Goal: Task Accomplishment & Management: Use online tool/utility

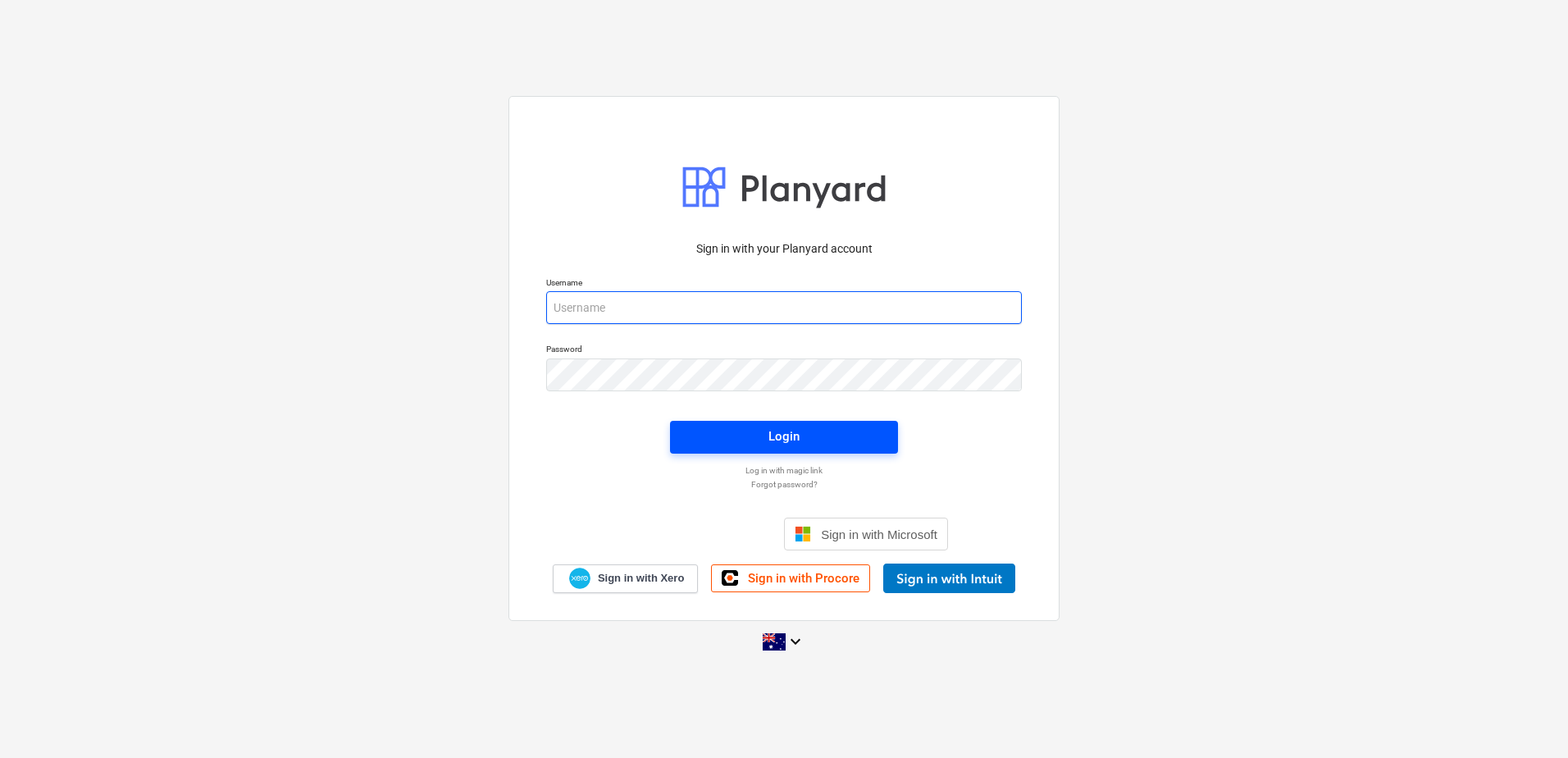
type input "[EMAIL_ADDRESS][DOMAIN_NAME]"
click at [712, 437] on span "Login" at bounding box center [784, 436] width 188 height 21
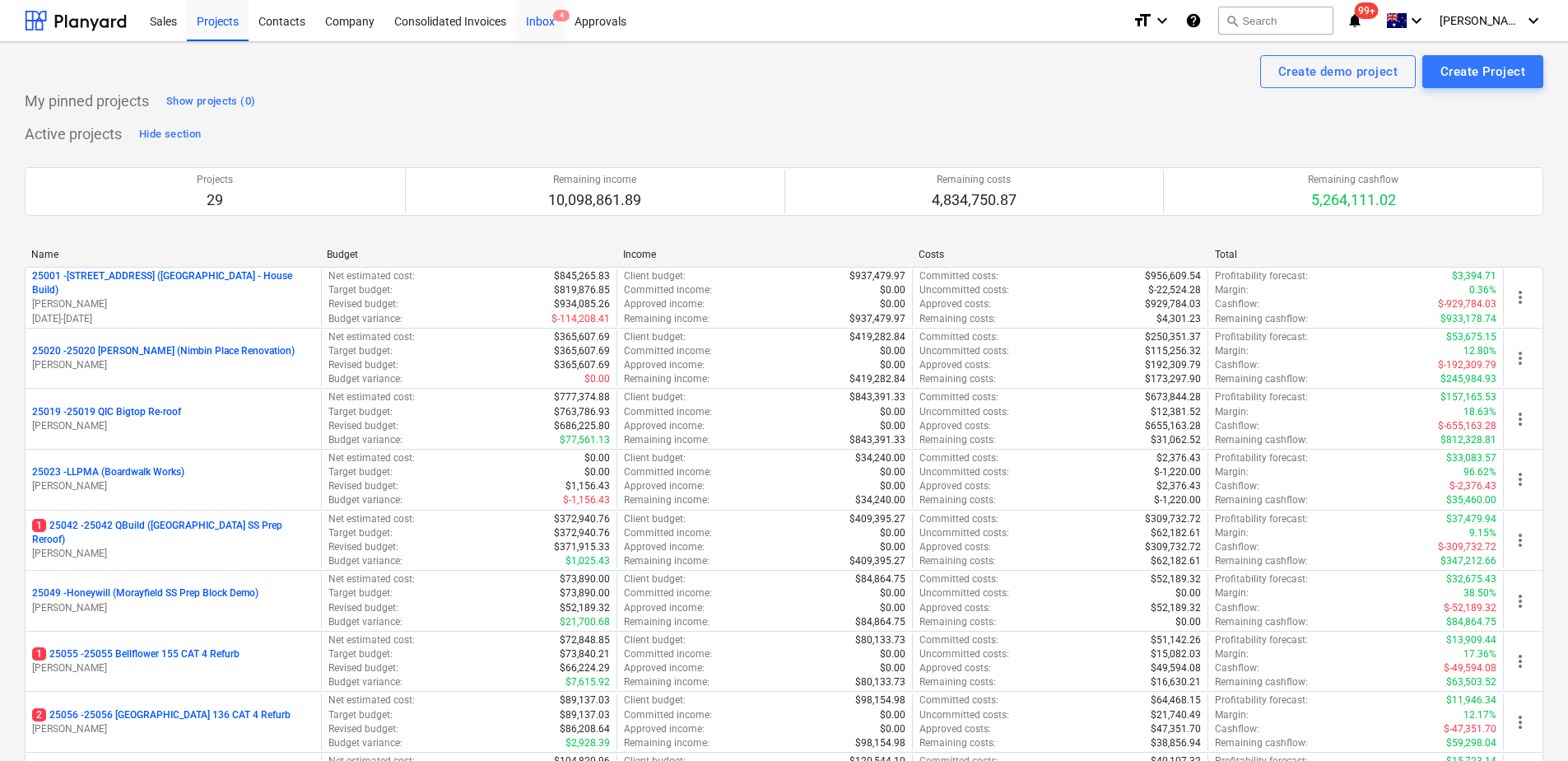
click at [529, 24] on div "Inbox 4" at bounding box center [540, 20] width 49 height 42
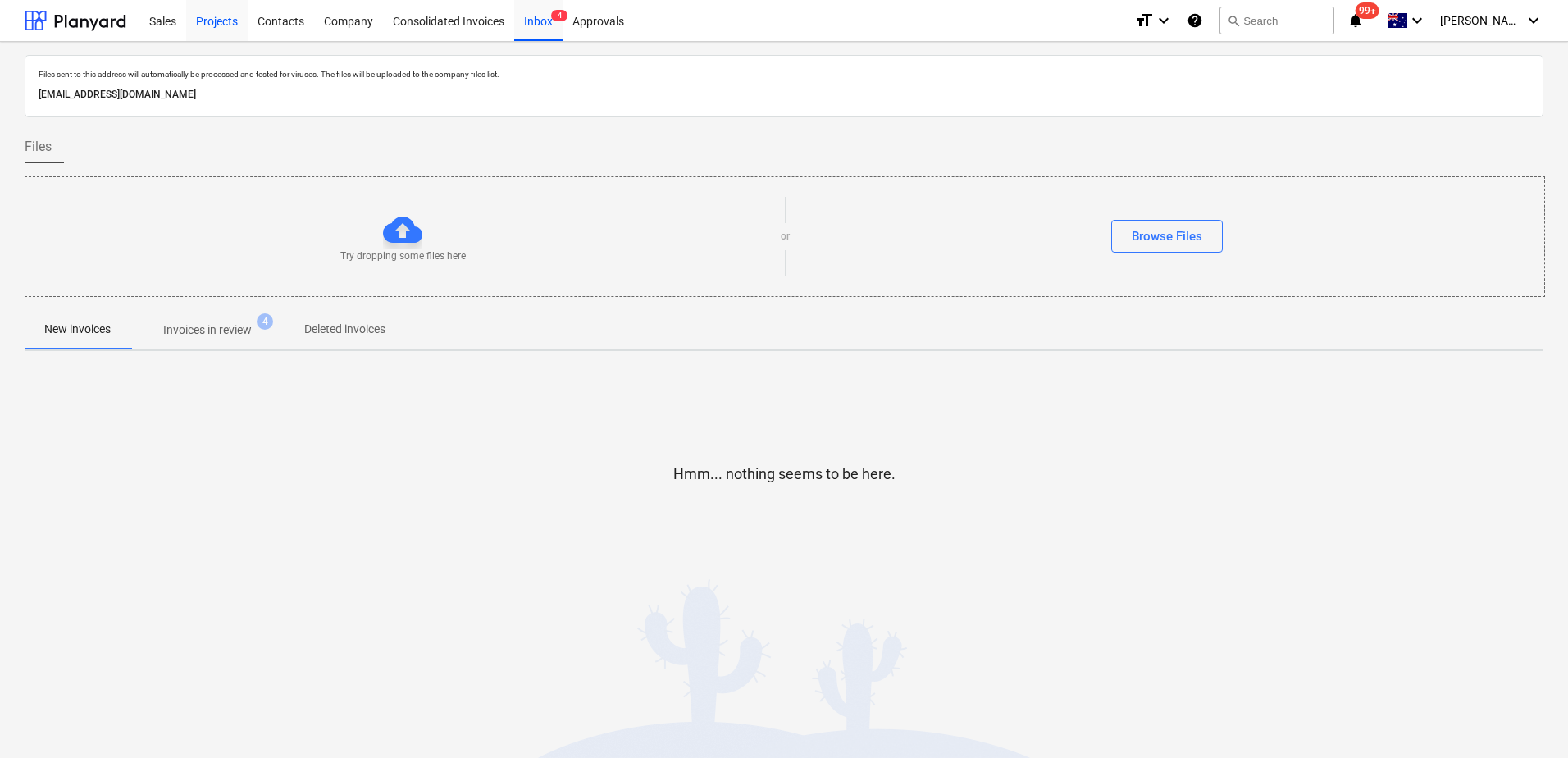
click at [219, 34] on div "Projects" at bounding box center [216, 20] width 61 height 42
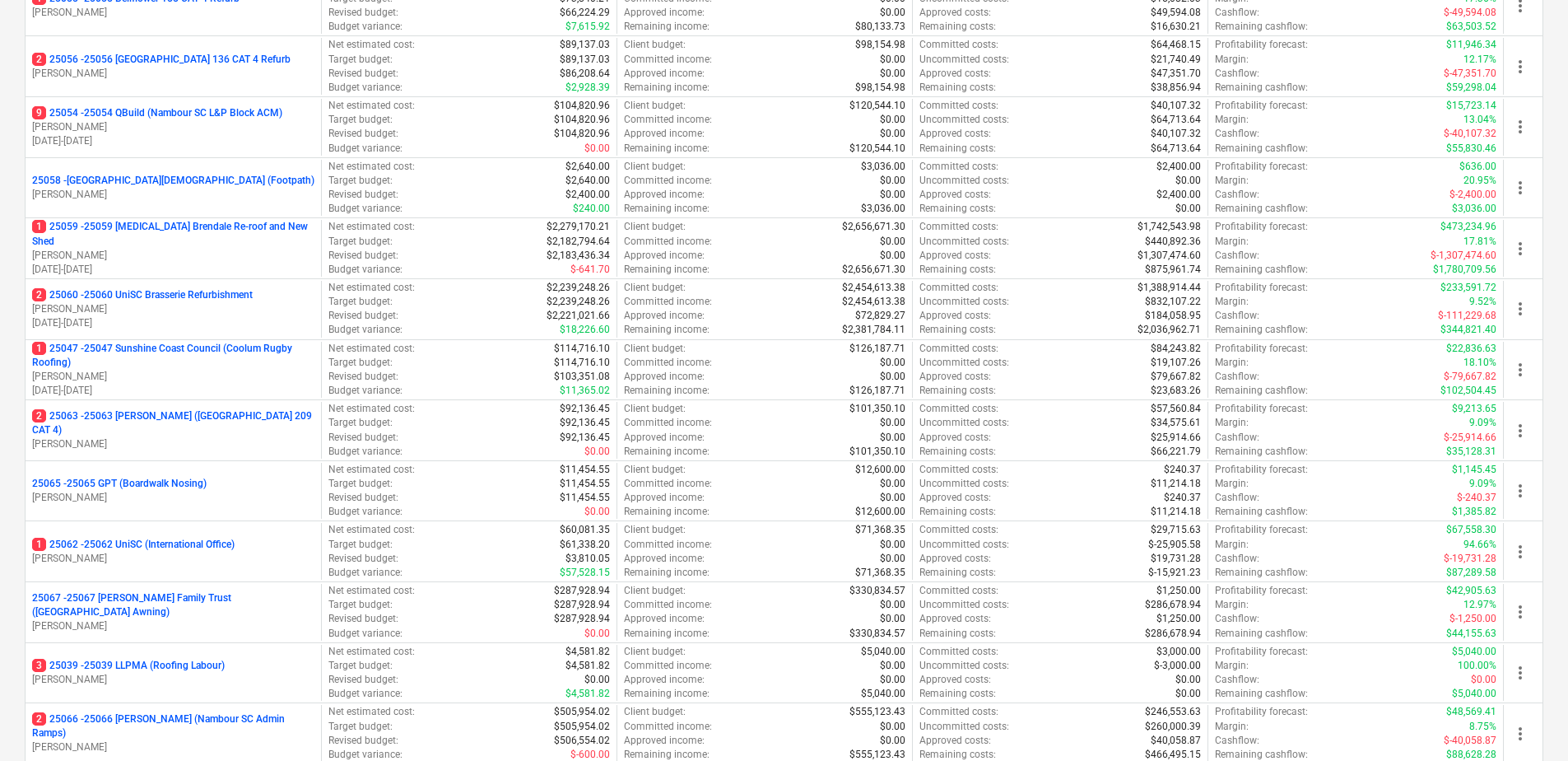
scroll to position [659, 0]
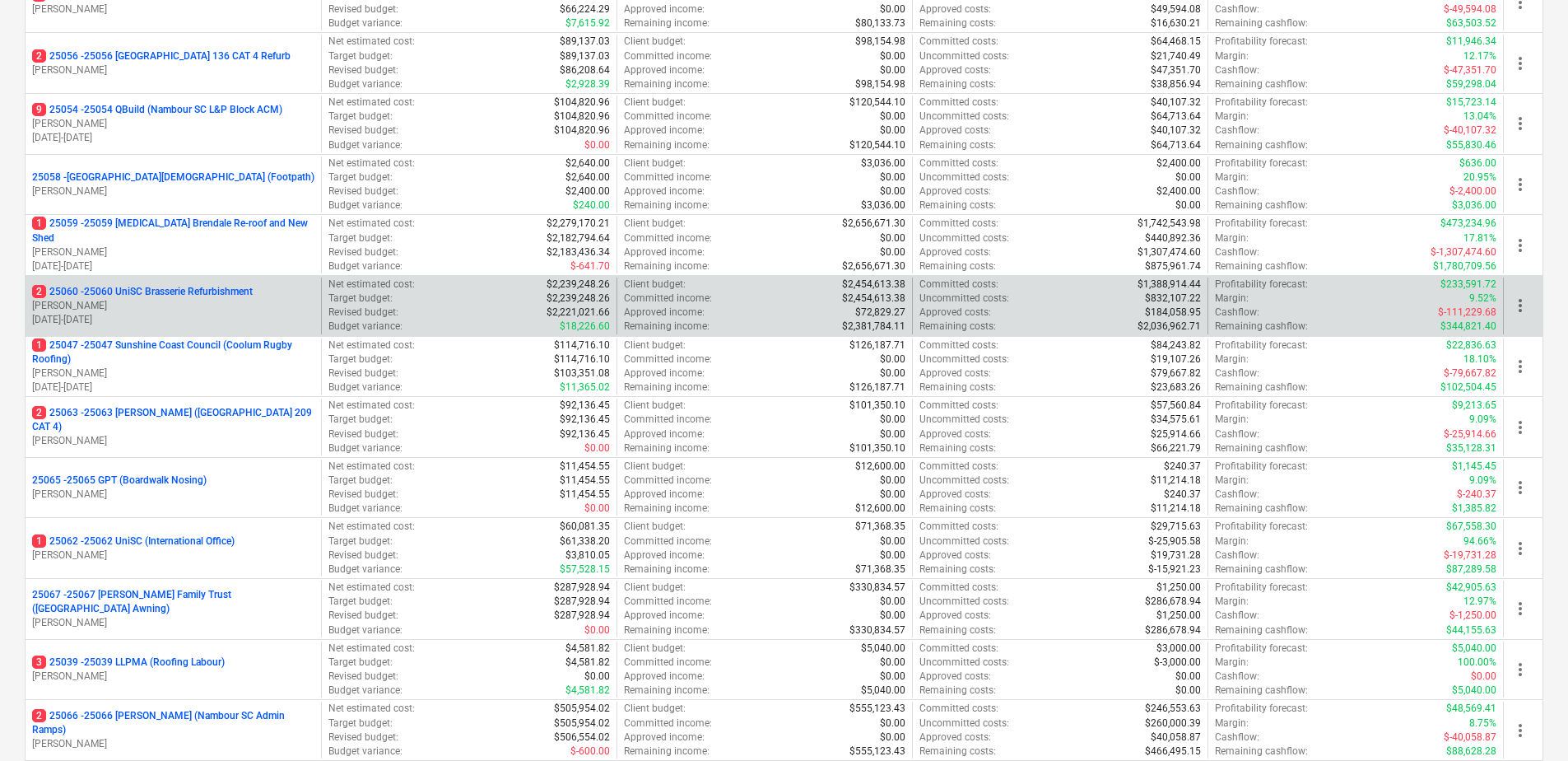
click at [203, 293] on p "2 25060 - 25060 UniSC Brasserie Refurbishment" at bounding box center [142, 291] width 220 height 14
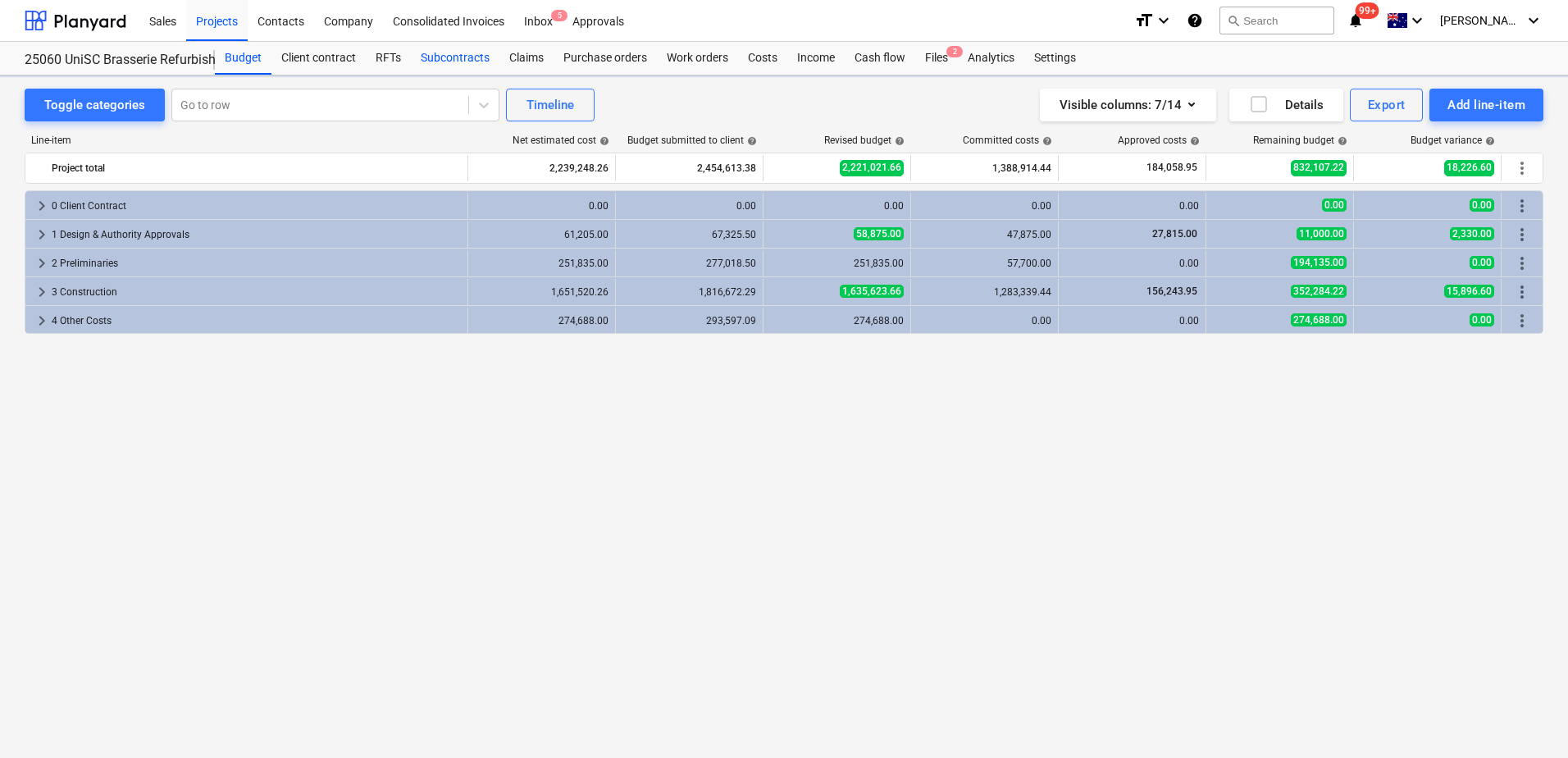
click at [447, 65] on div "Subcontracts" at bounding box center [454, 58] width 88 height 33
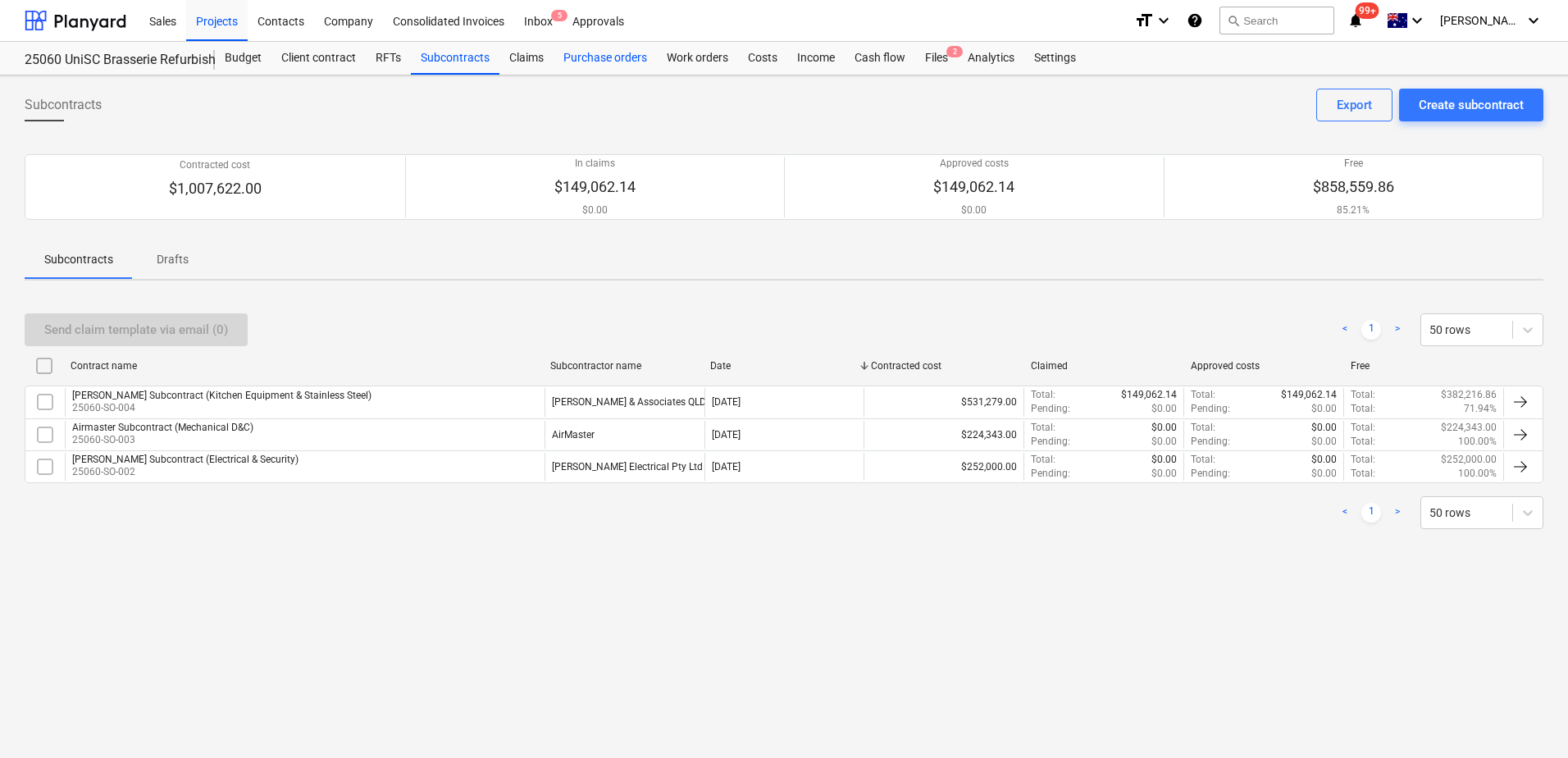
click at [619, 61] on div "Purchase orders" at bounding box center [605, 58] width 103 height 33
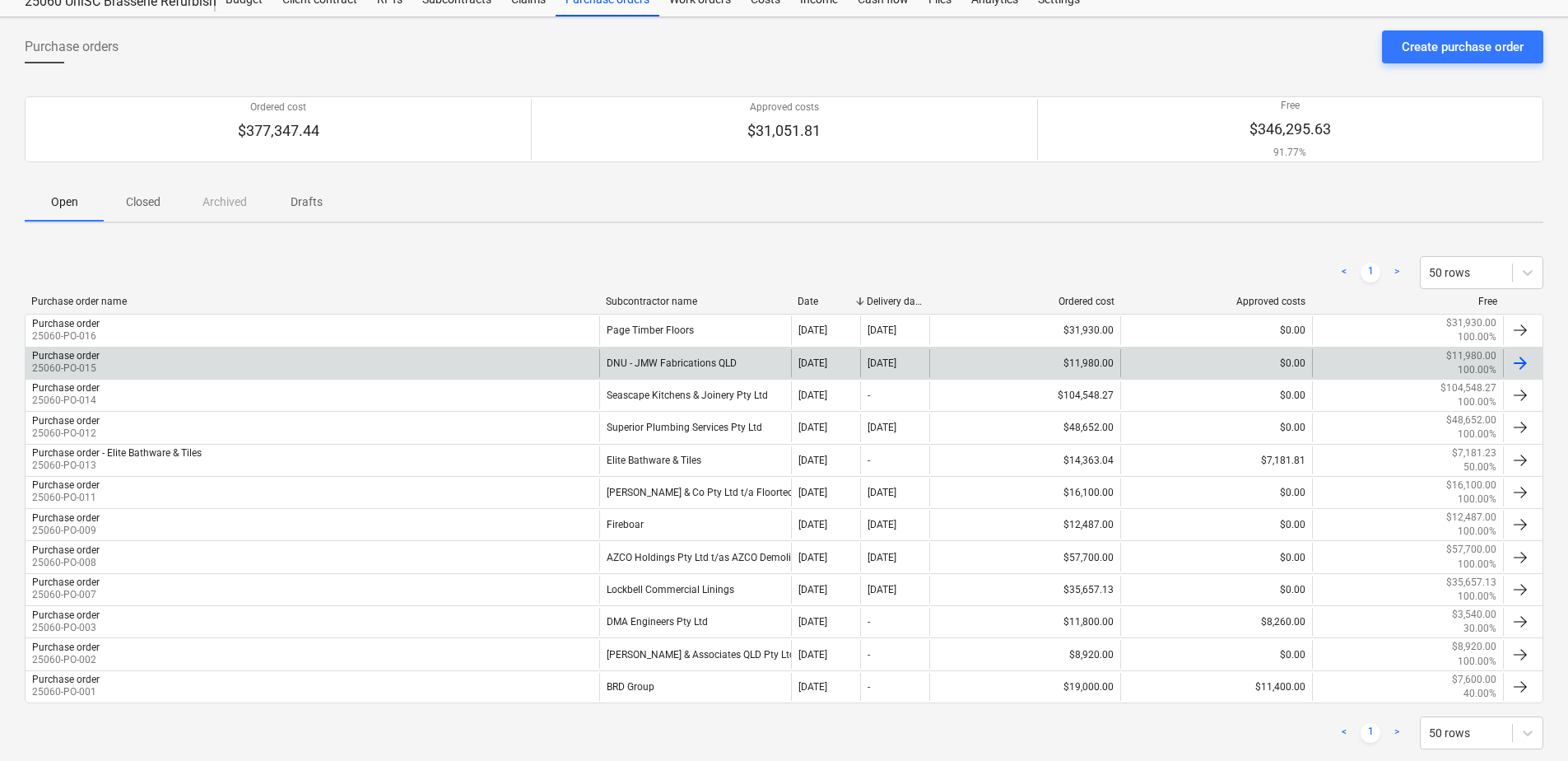
scroll to position [82, 0]
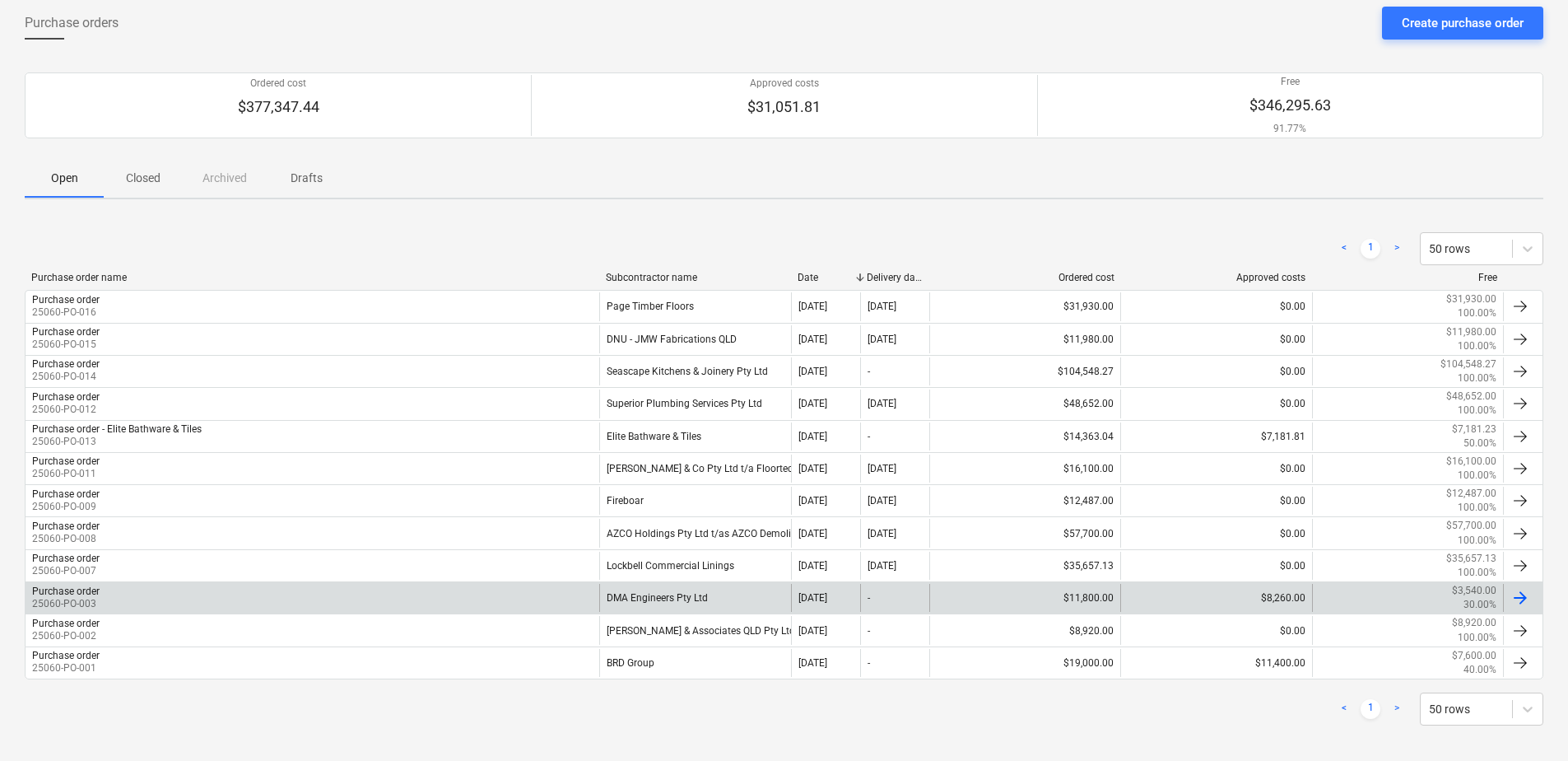
click at [727, 600] on div "DMA Engineers Pty Ltd" at bounding box center [695, 597] width 191 height 28
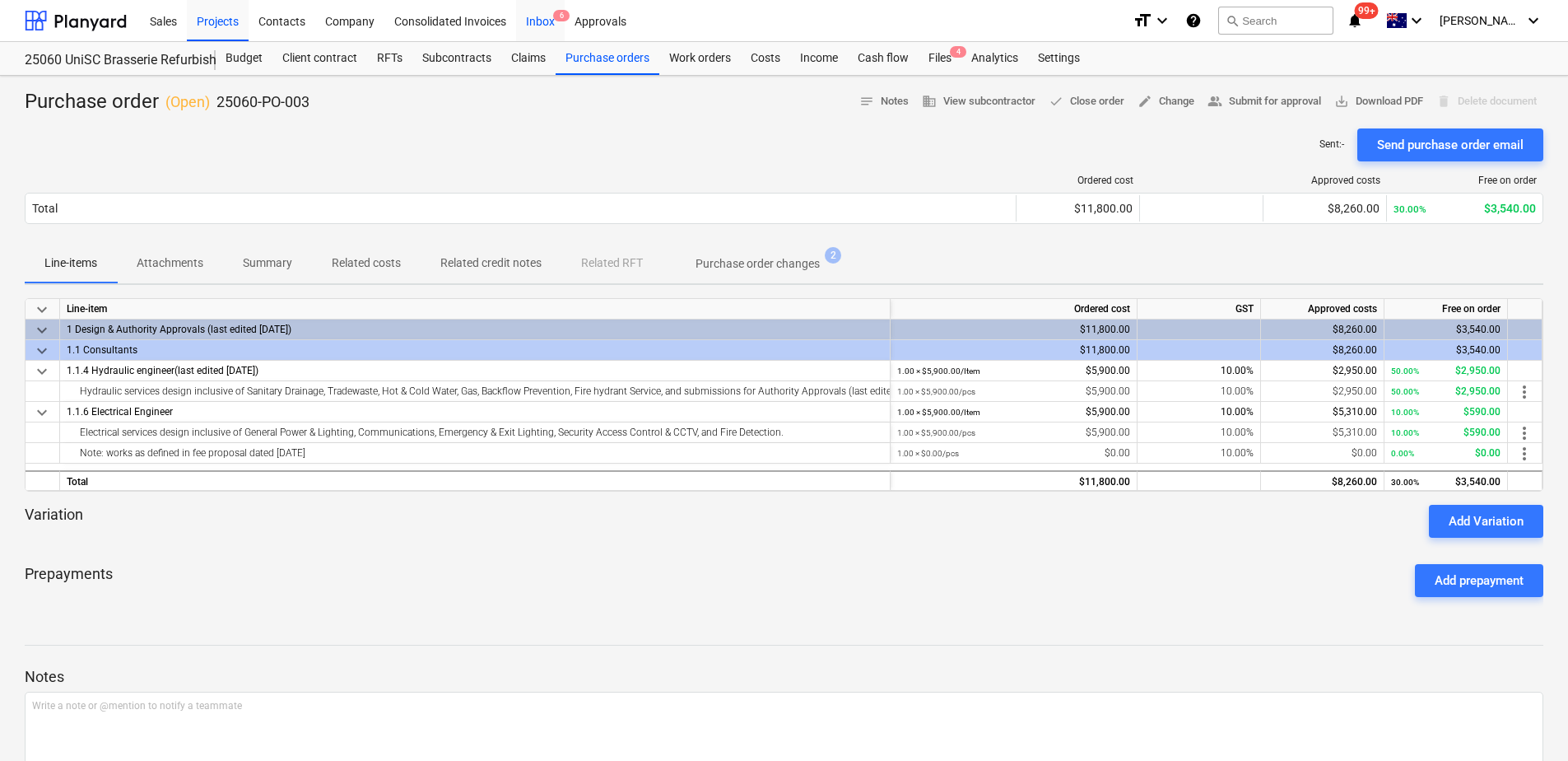
click at [547, 26] on div "Inbox 6" at bounding box center [540, 20] width 49 height 42
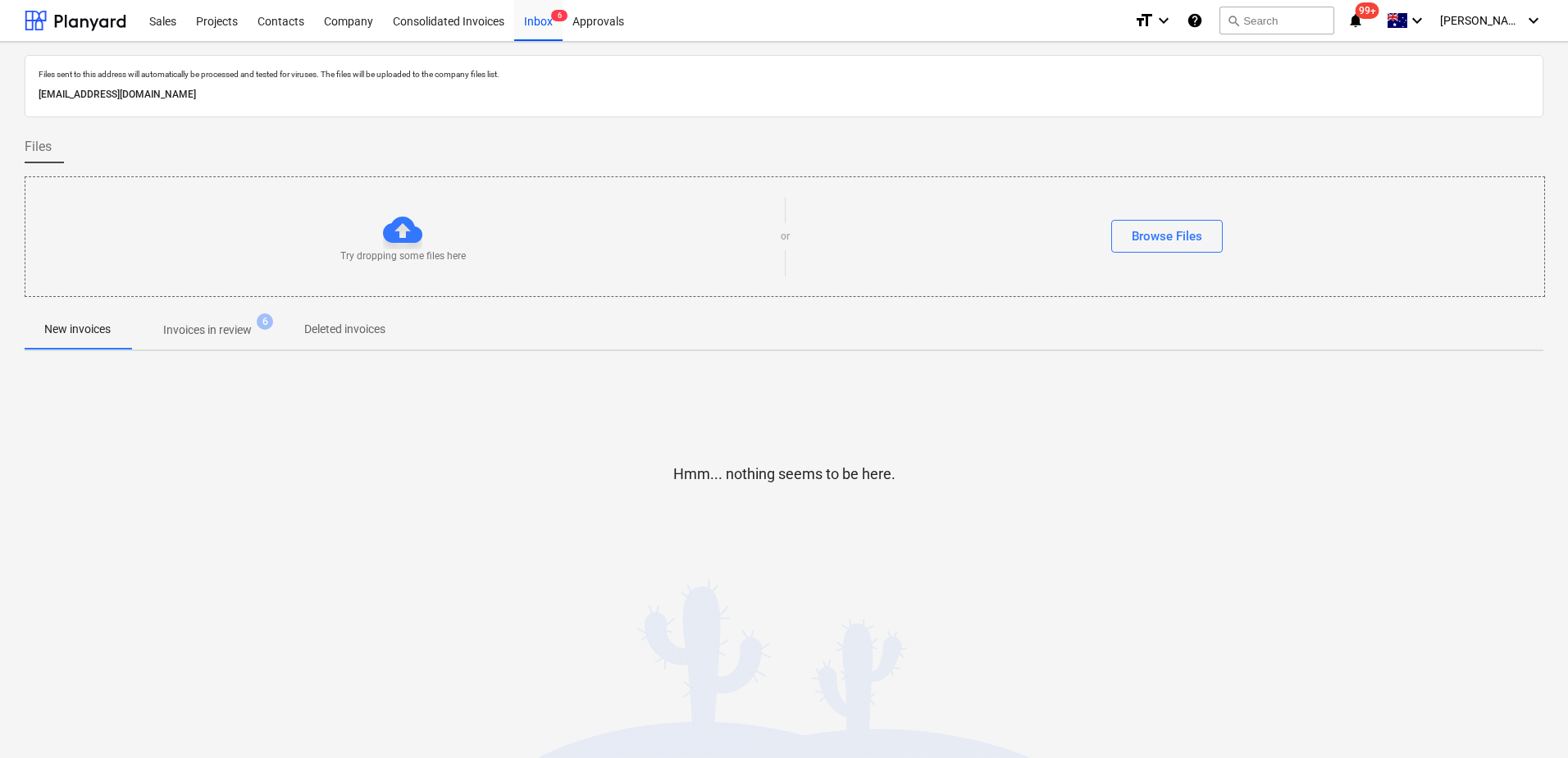
click at [227, 340] on span "Invoices in review 6" at bounding box center [207, 329] width 154 height 29
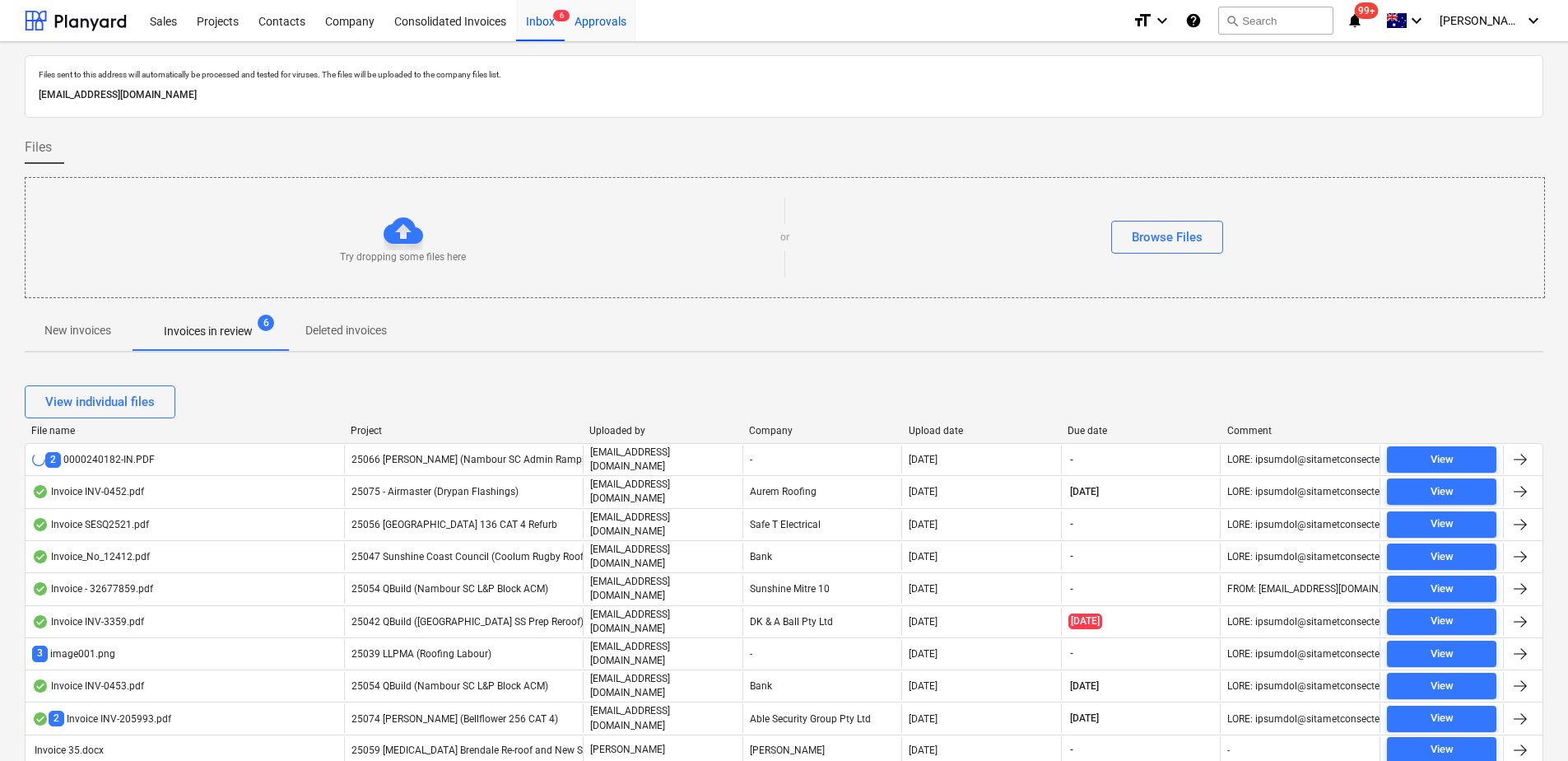
click at [621, 23] on div "Approvals" at bounding box center [600, 20] width 72 height 42
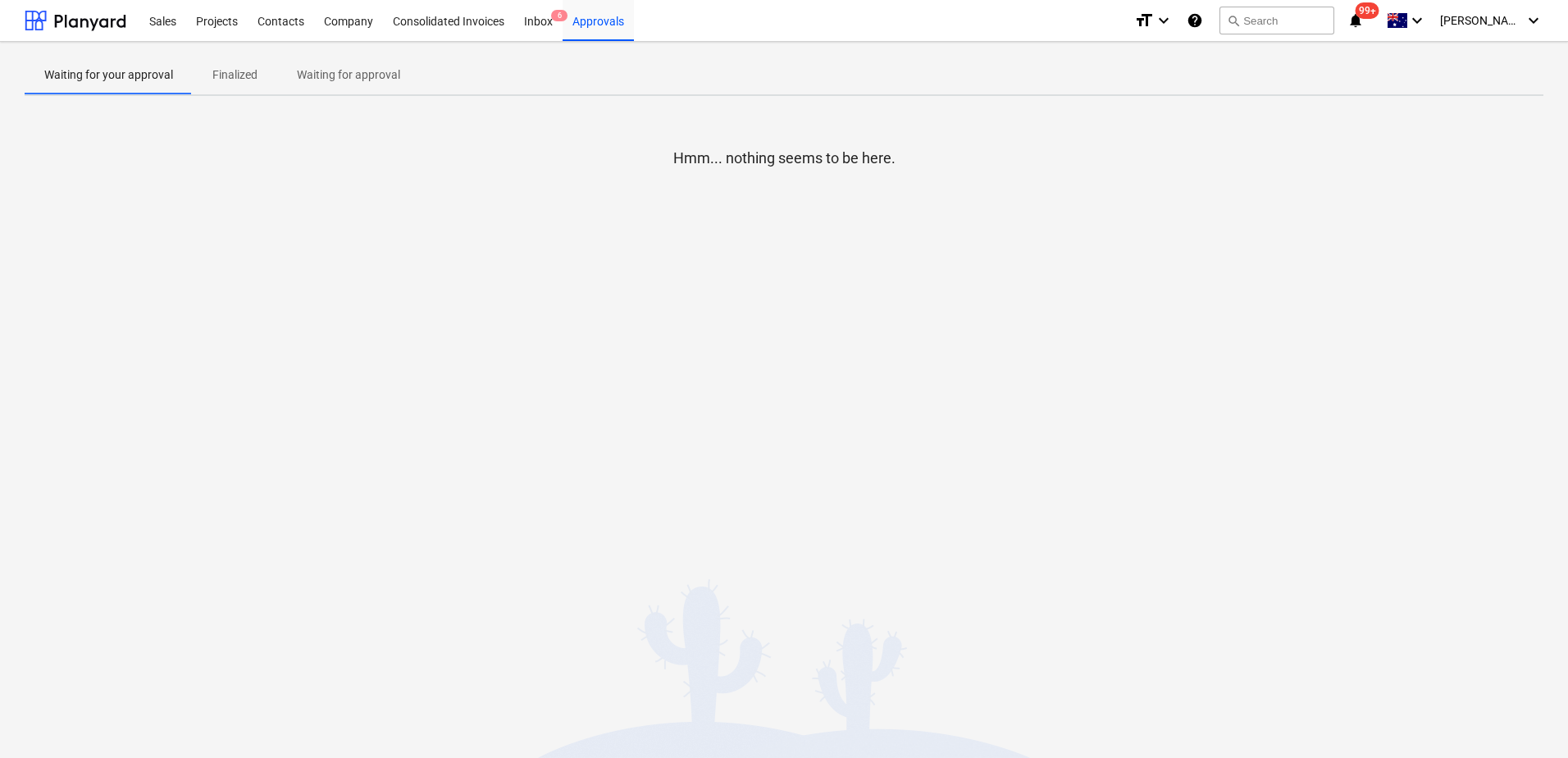
click at [386, 81] on p "Waiting for approval" at bounding box center [348, 75] width 103 height 17
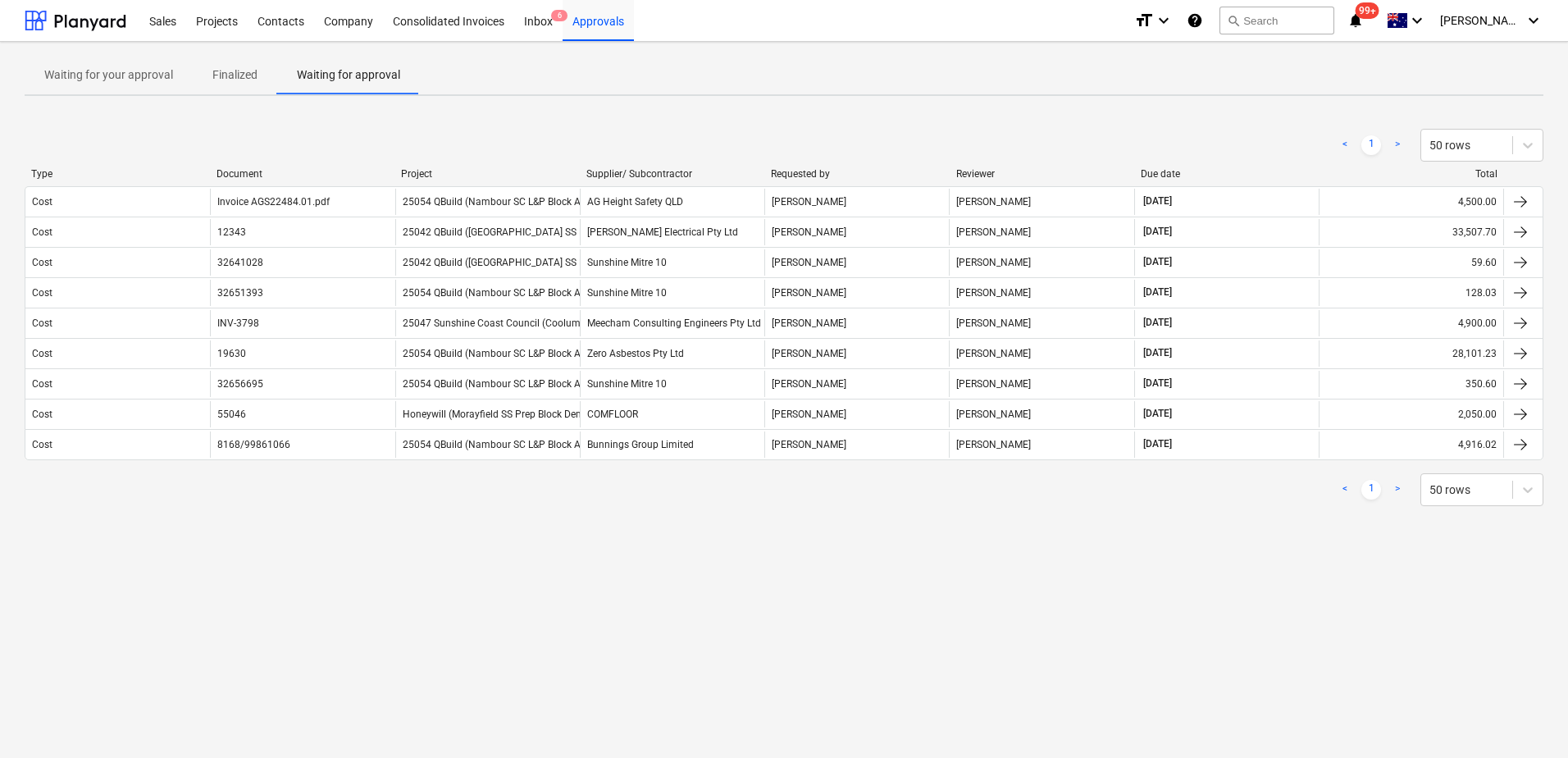
click at [392, 545] on div "Waiting for your approval Finalized Waiting for approval < 1 > 50 rows Type Doc…" at bounding box center [784, 400] width 1568 height 716
click at [529, 27] on div "Inbox 7" at bounding box center [538, 20] width 49 height 42
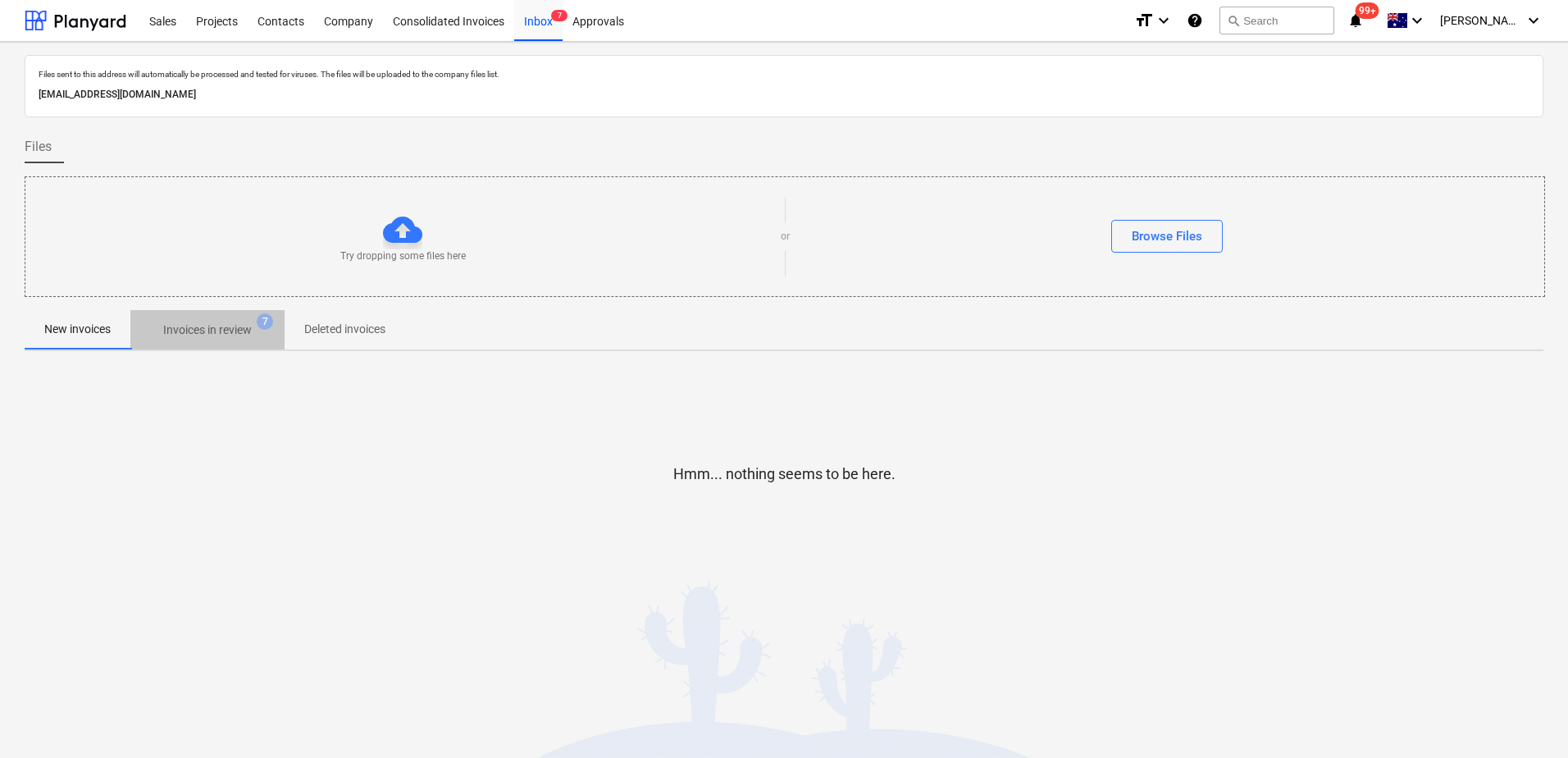
click at [232, 331] on p "Invoices in review" at bounding box center [207, 330] width 88 height 17
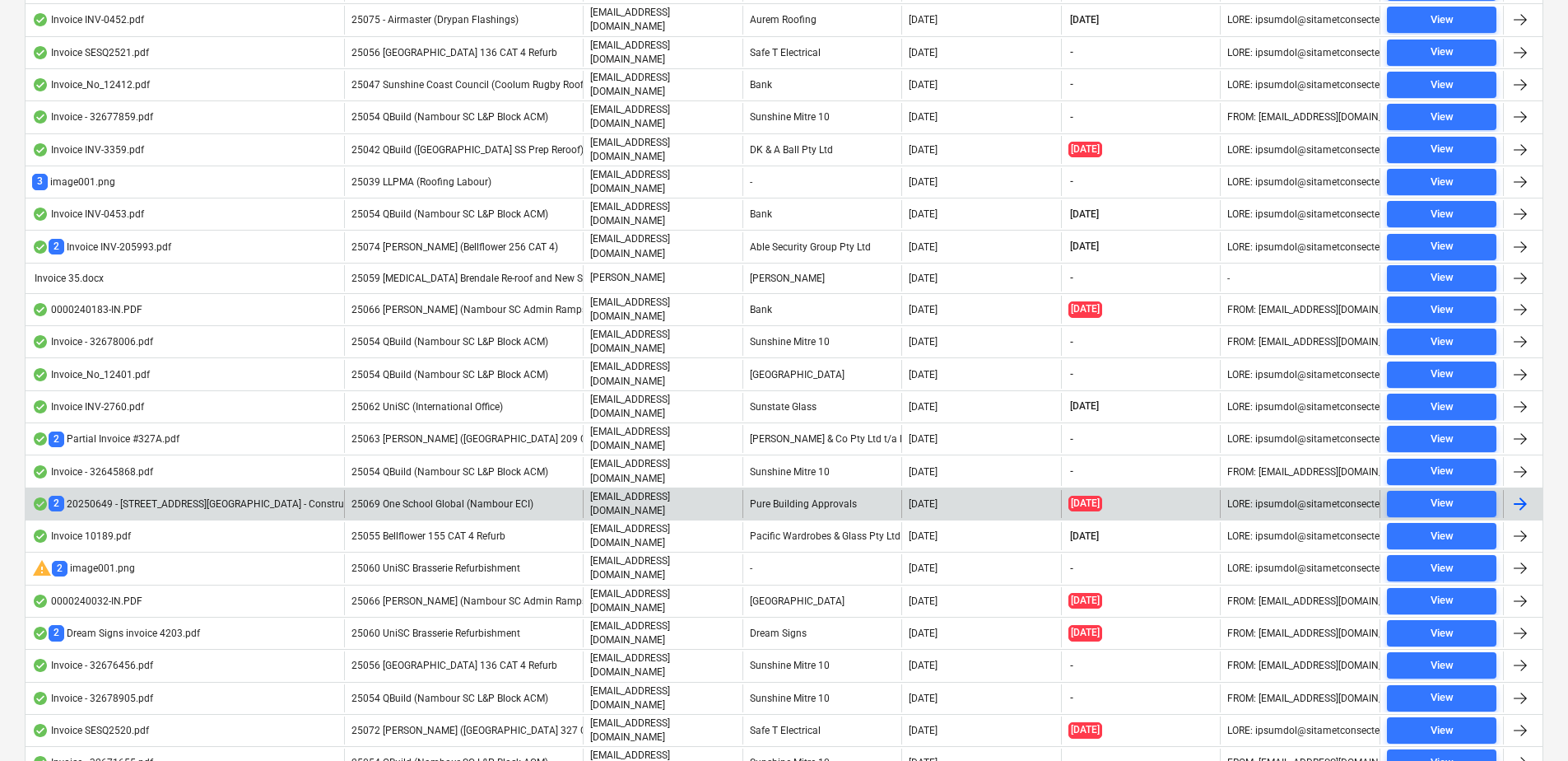
scroll to position [494, 0]
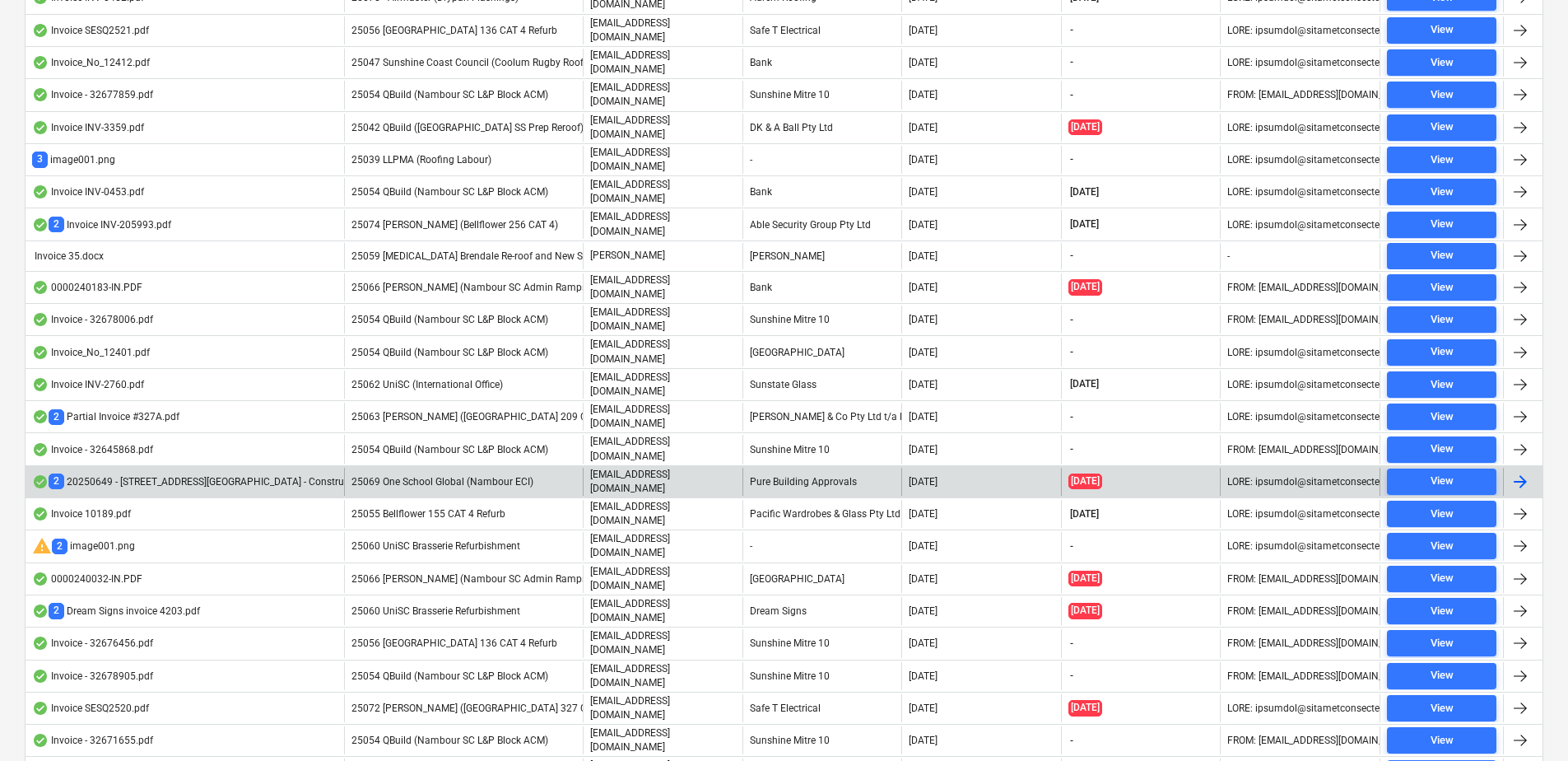
click at [801, 468] on div "Pure Building Approvals" at bounding box center [822, 481] width 160 height 28
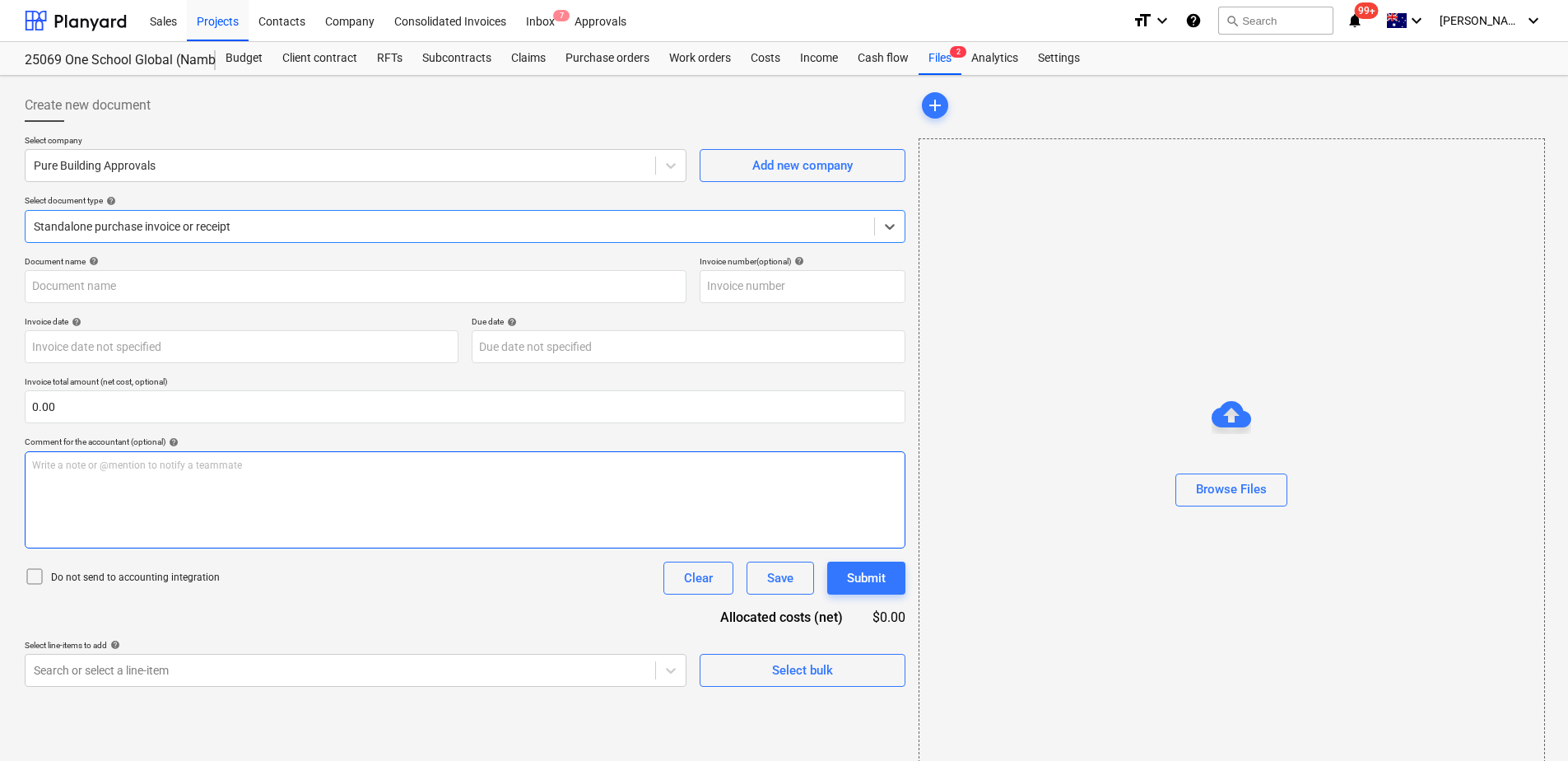
type input "20250649 - [STREET_ADDRESS][GEOGRAPHIC_DATA] - Construction of Admin SLC Buildi…"
type input "[DATE]"
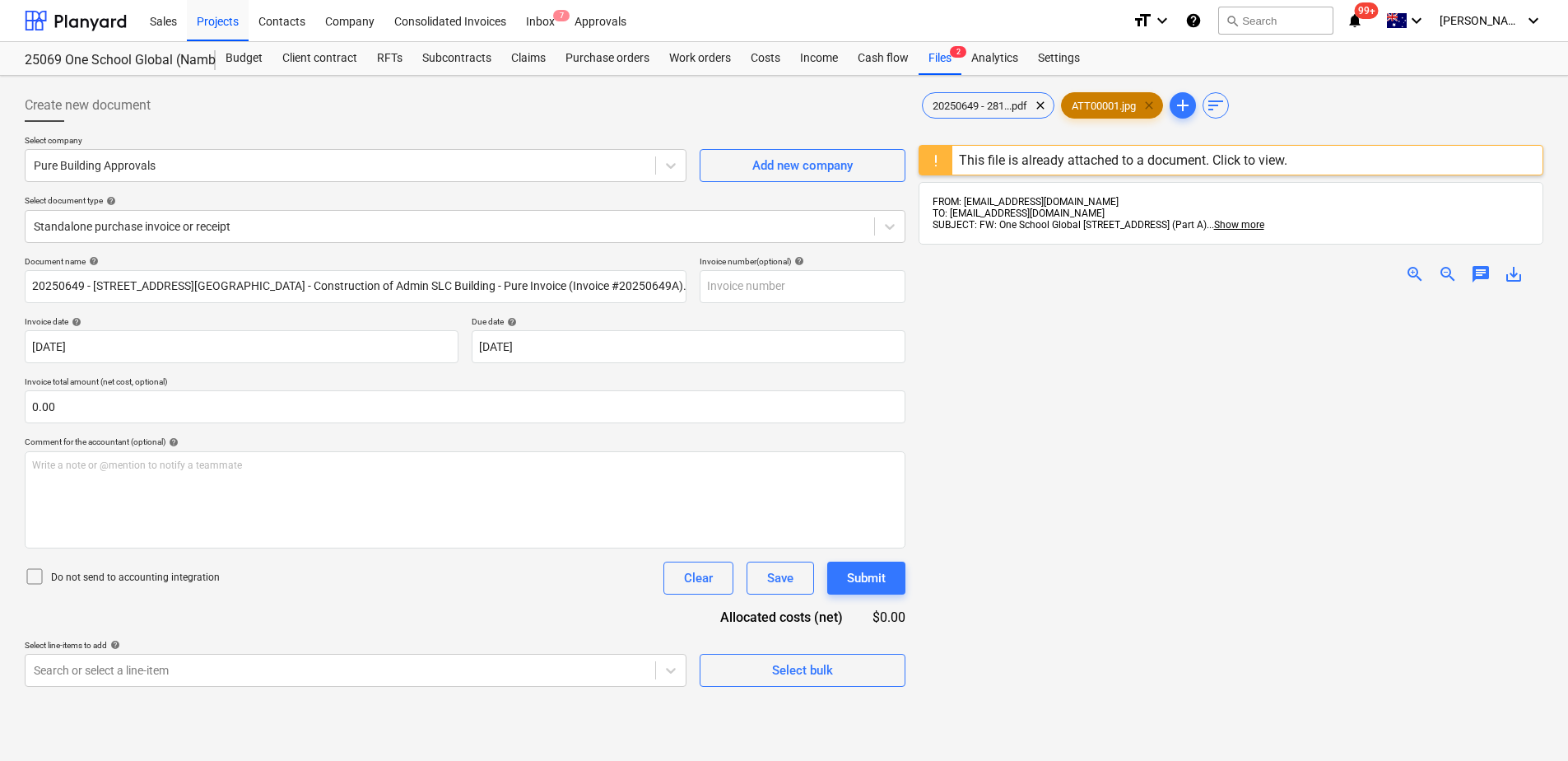
click at [1158, 107] on span "clear" at bounding box center [1148, 105] width 19 height 19
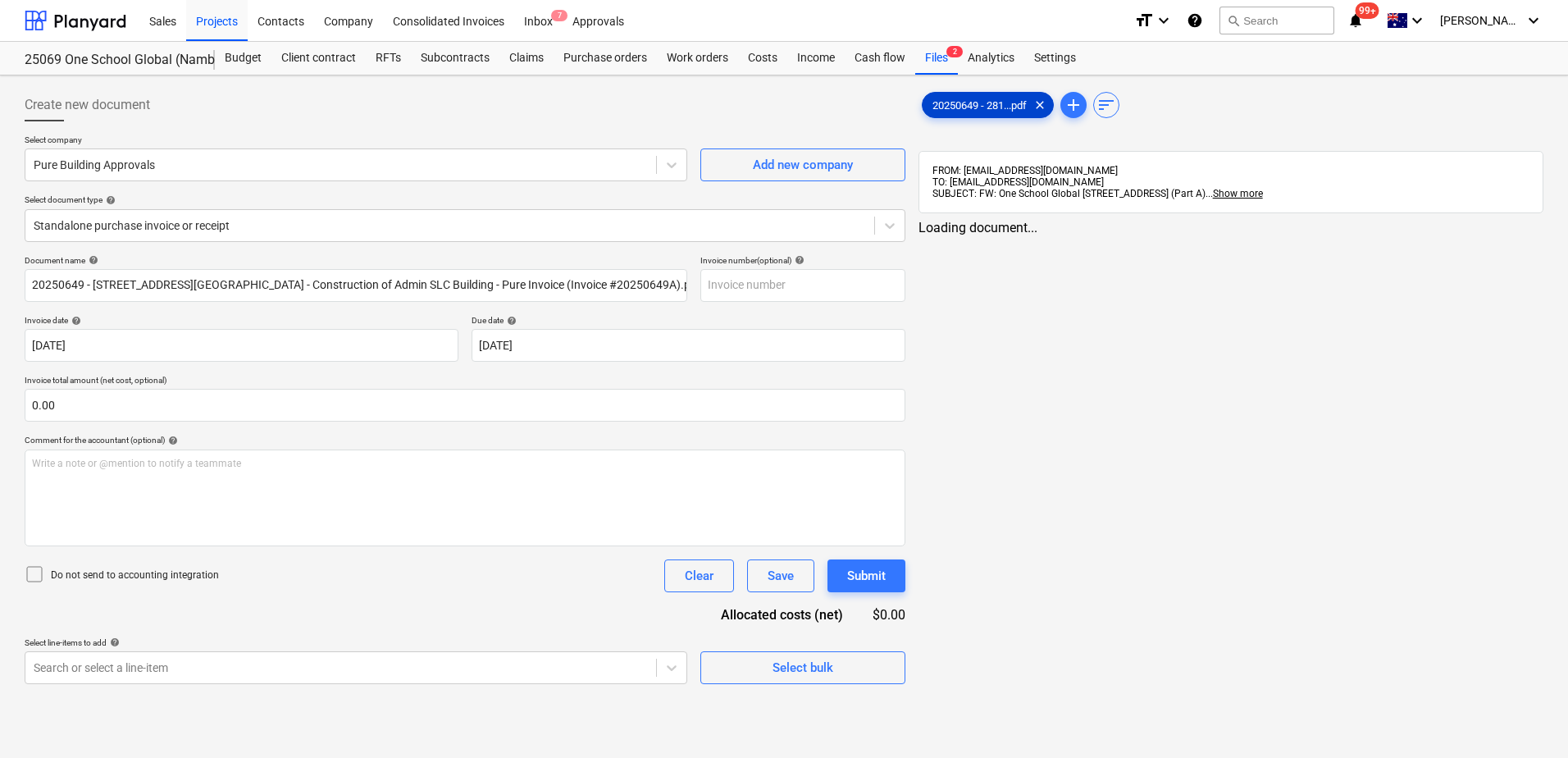
click at [965, 109] on span "20250649 - 281...pdf" at bounding box center [978, 105] width 114 height 13
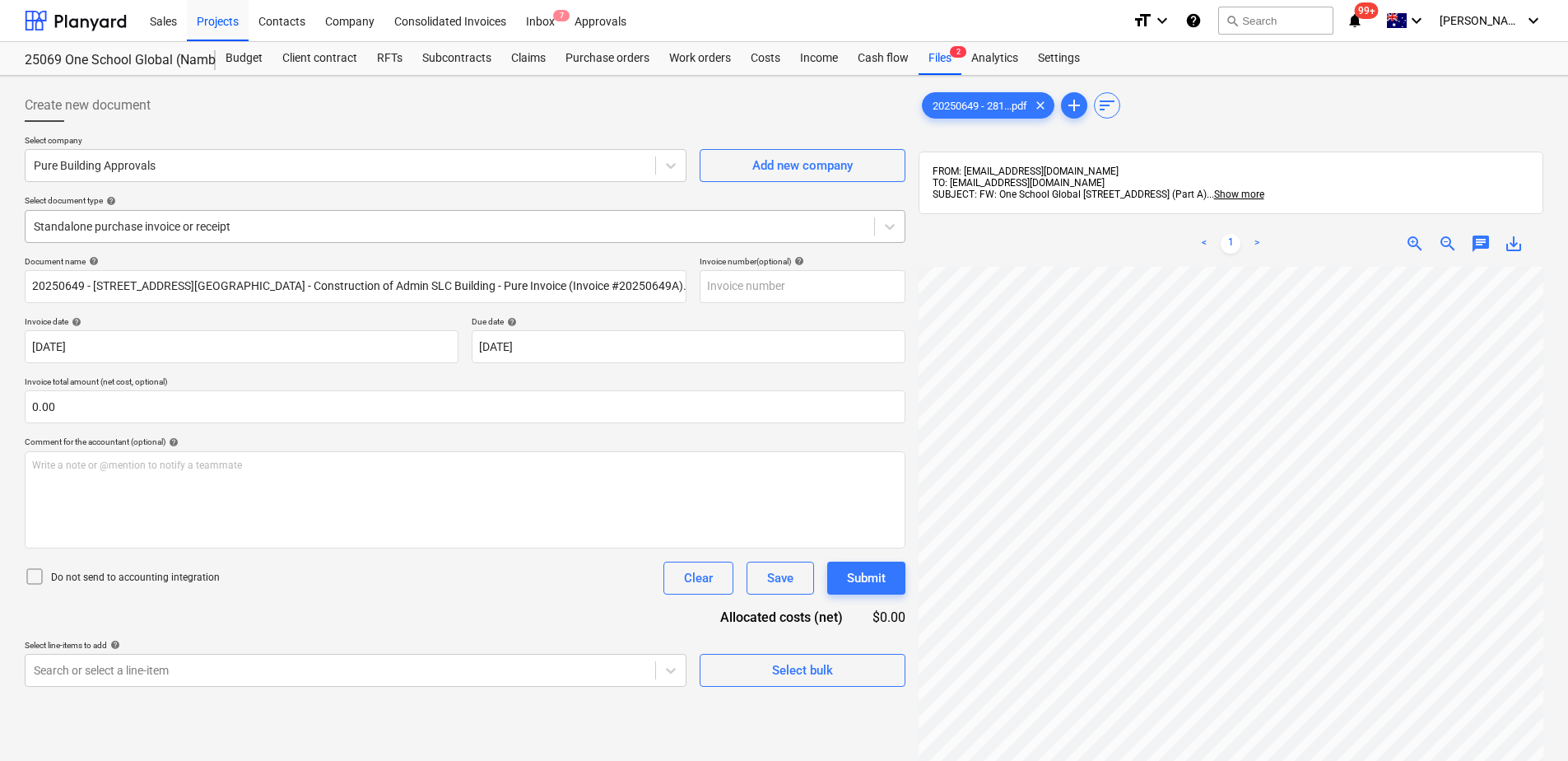
click at [302, 222] on div at bounding box center [449, 226] width 832 height 16
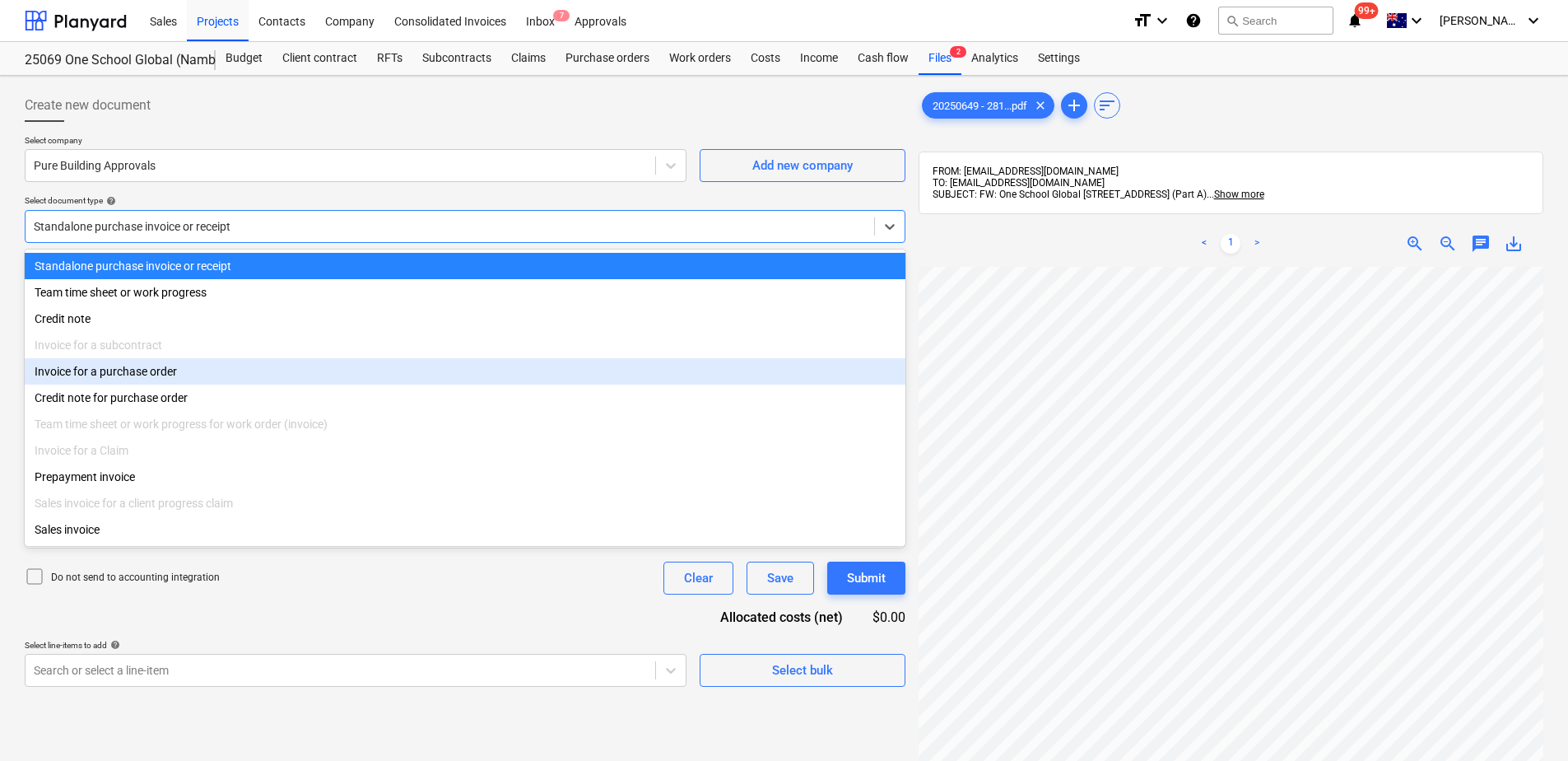
click at [144, 377] on div "Invoice for a purchase order" at bounding box center [464, 371] width 881 height 26
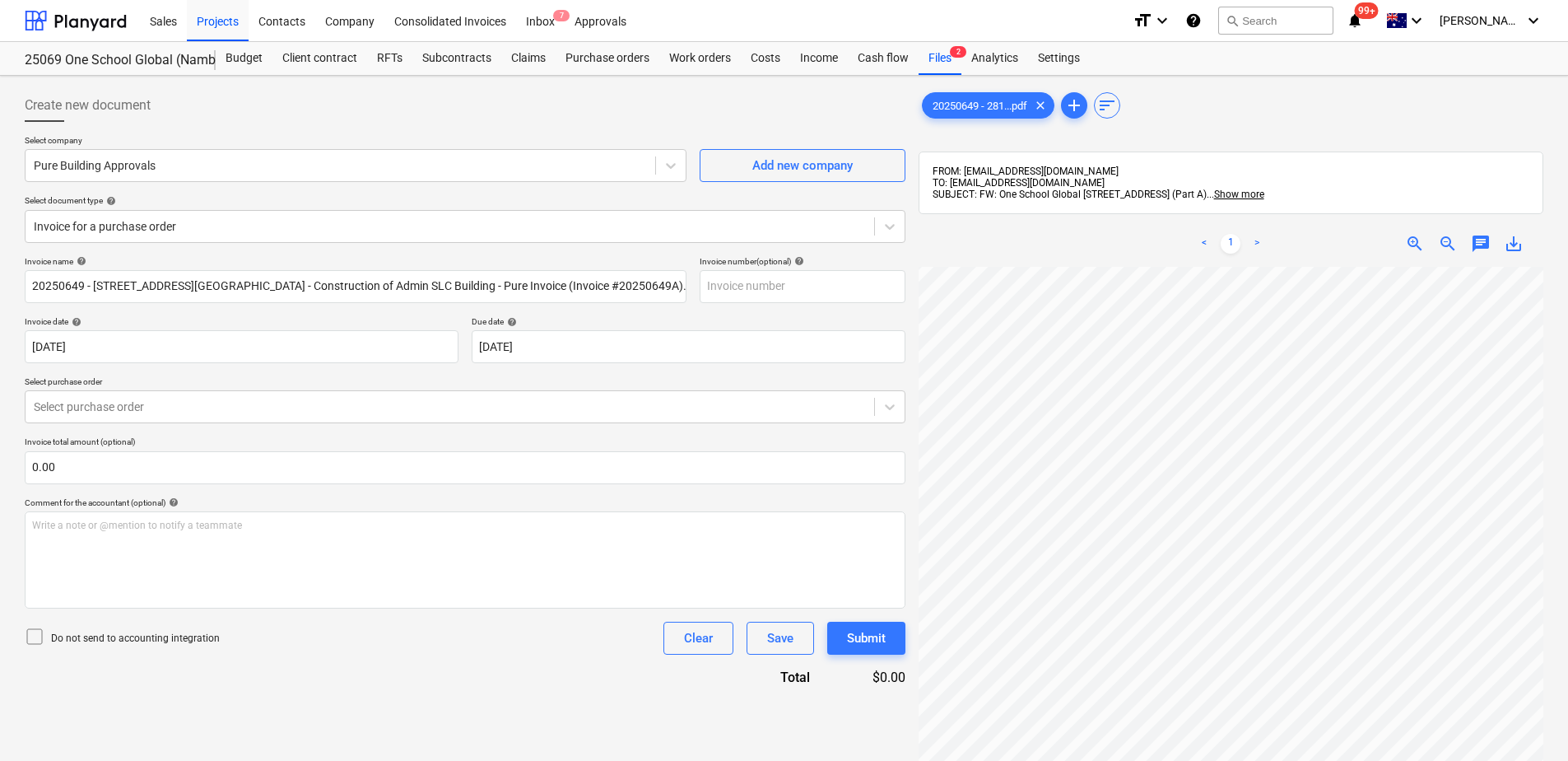
scroll to position [15, 0]
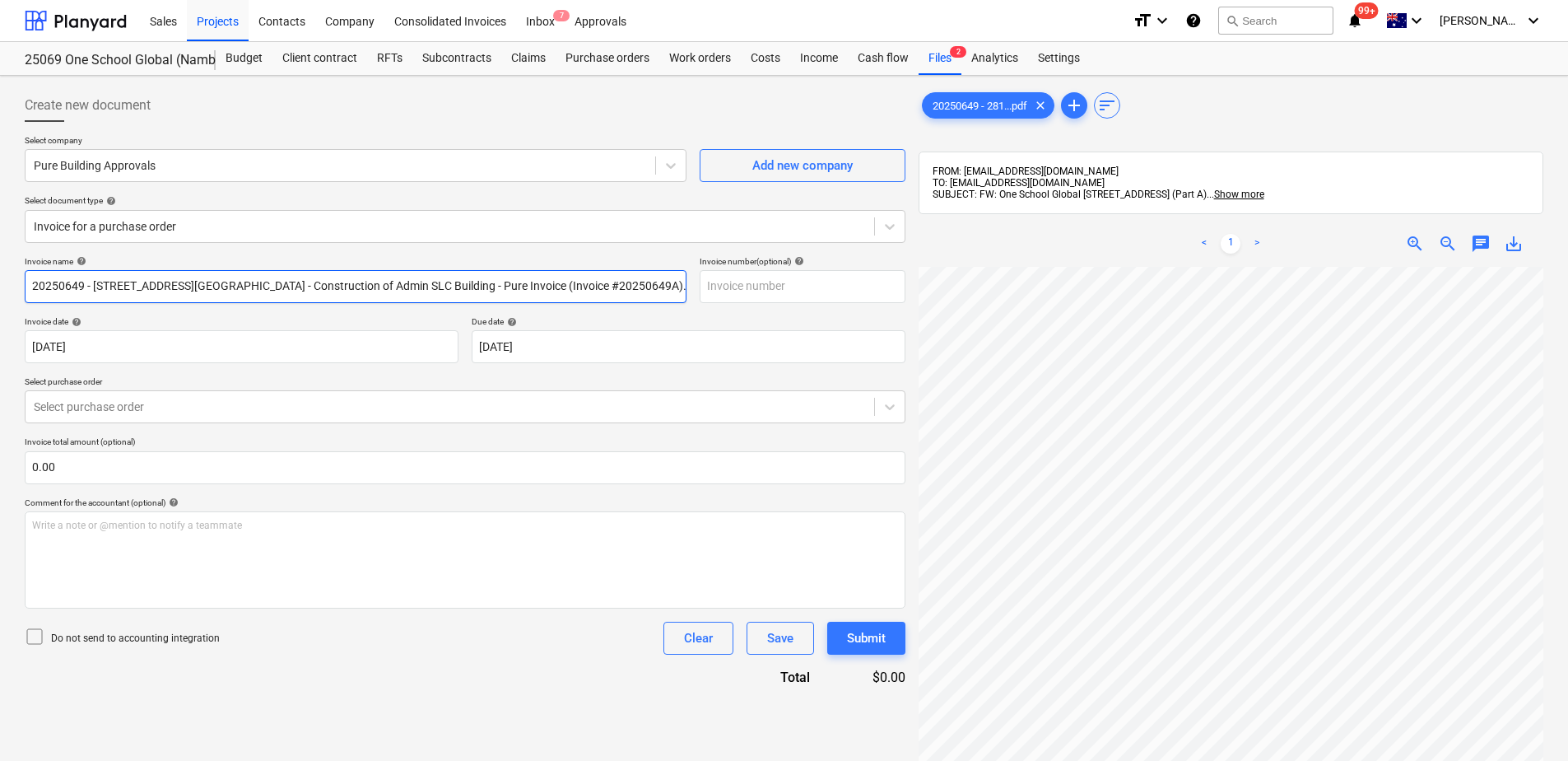
click at [81, 283] on input "20250649 - [STREET_ADDRESS][GEOGRAPHIC_DATA] - Construction of Admin SLC Buildi…" at bounding box center [355, 286] width 662 height 33
drag, startPoint x: 82, startPoint y: 283, endPoint x: -2, endPoint y: 275, distance: 84.4
click at [0, 275] on html "Sales Projects Contacts Company Consolidated Invoices Inbox 7 Approvals format_…" at bounding box center [784, 380] width 1568 height 761
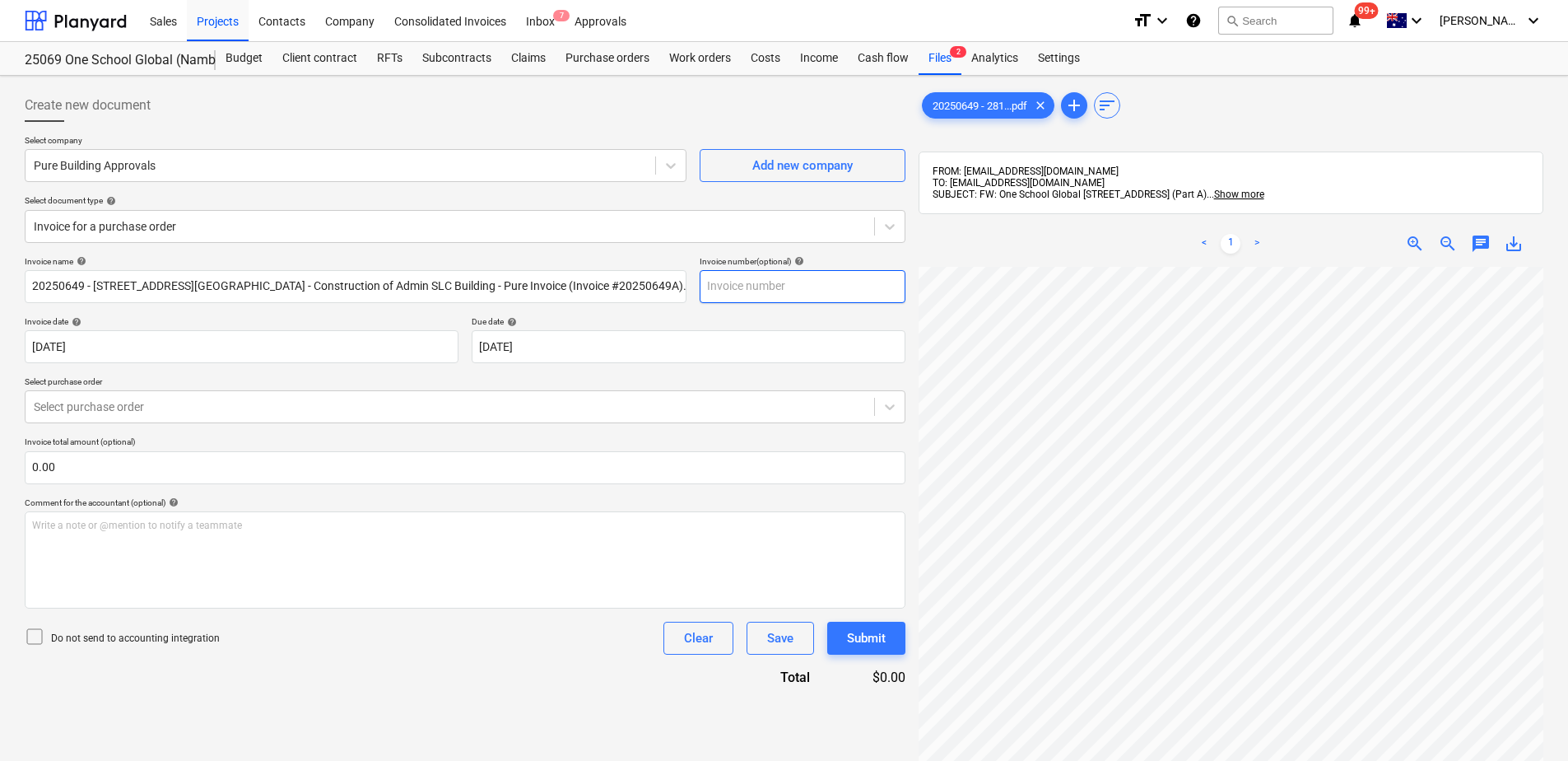
click at [746, 290] on input "text" at bounding box center [802, 286] width 206 height 33
paste input "20250649"
type input "20250649A"
click at [160, 402] on div at bounding box center [449, 406] width 832 height 16
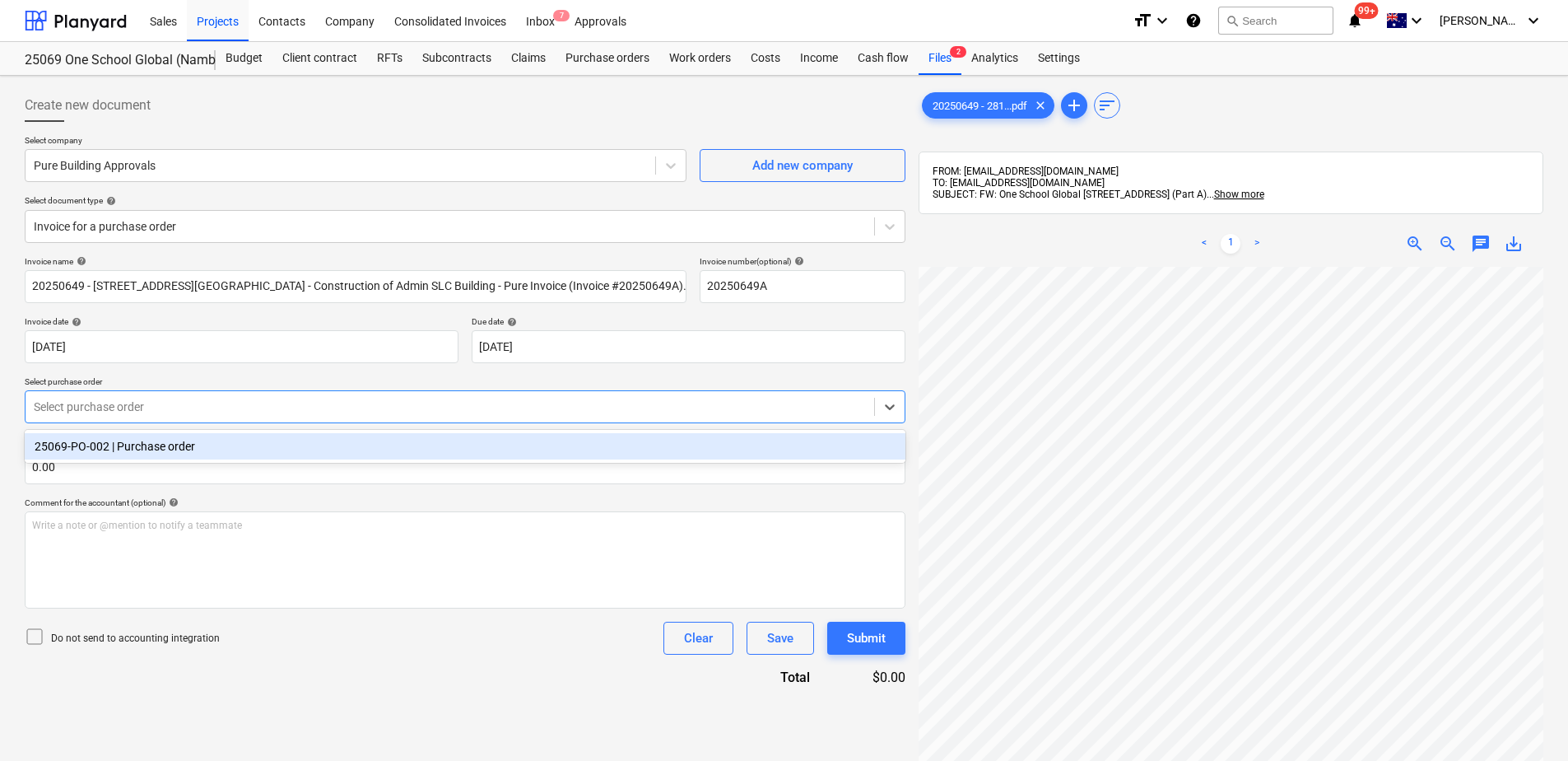
click at [153, 442] on div "25069-PO-002 | Purchase order" at bounding box center [464, 446] width 881 height 26
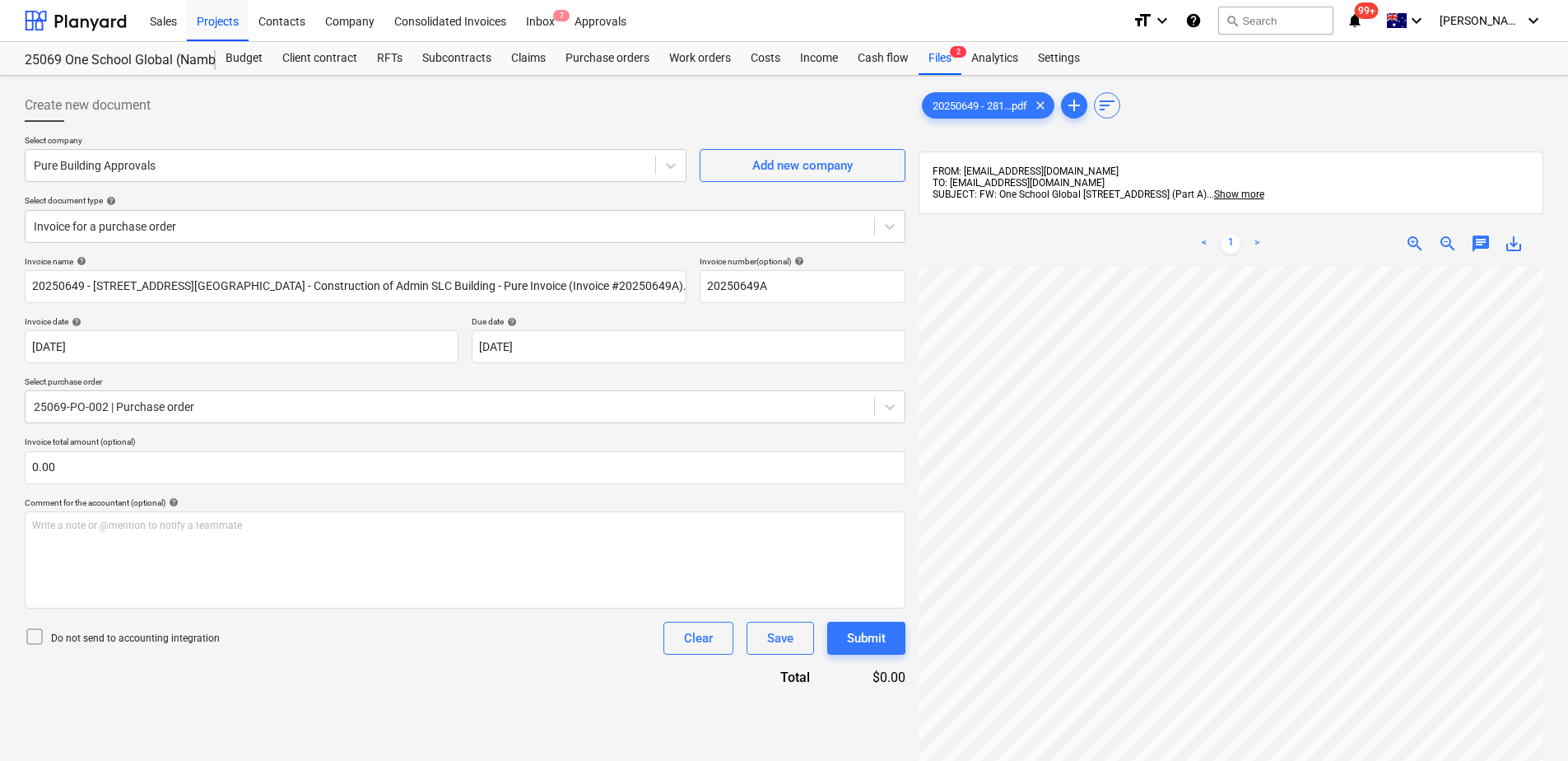
click at [364, 677] on div "Invoice name help 20250649 - [STREET_ADDRESS] Nambour - Construction of Admin S…" at bounding box center [464, 471] width 881 height 431
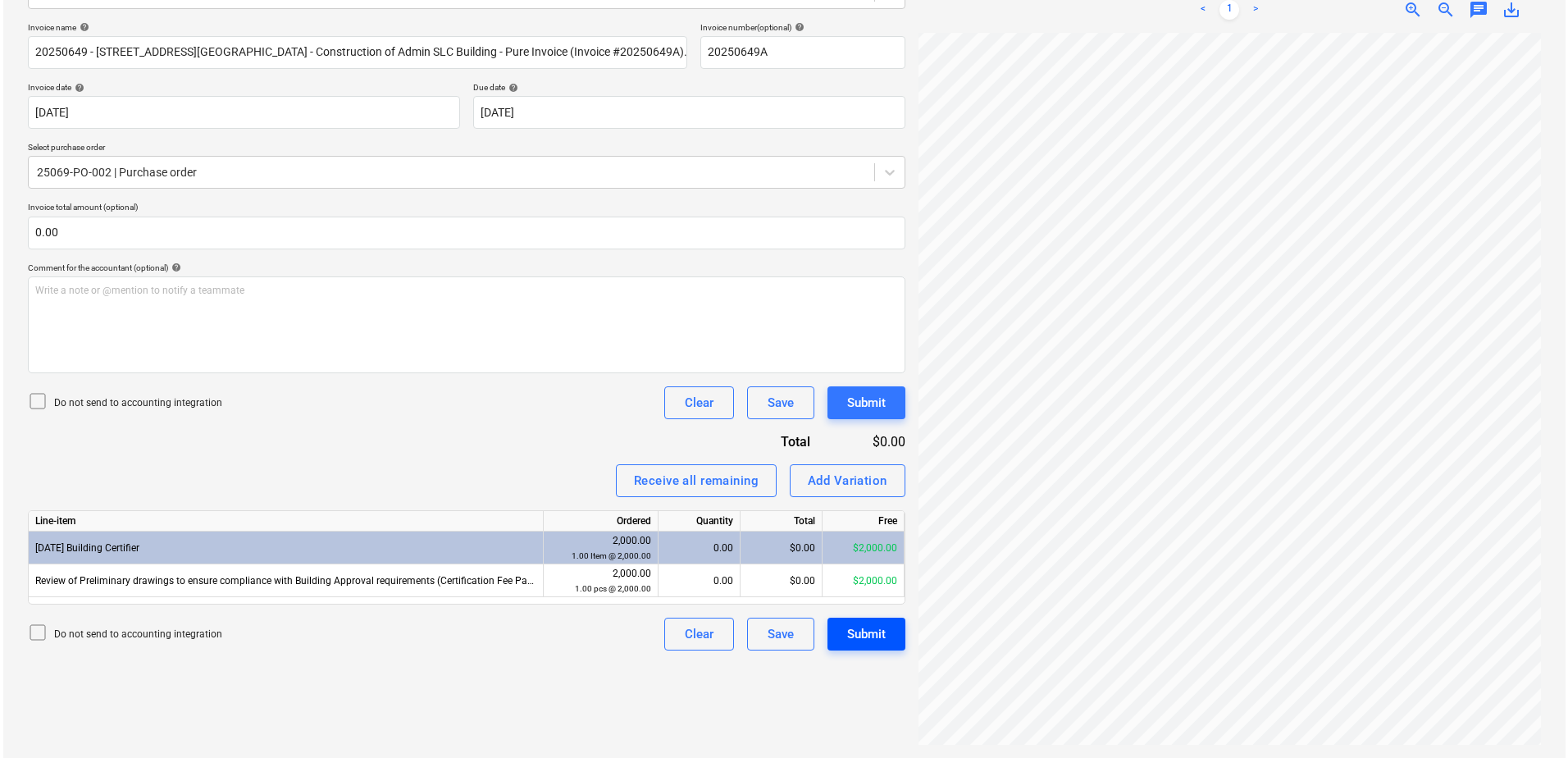
scroll to position [17, 140]
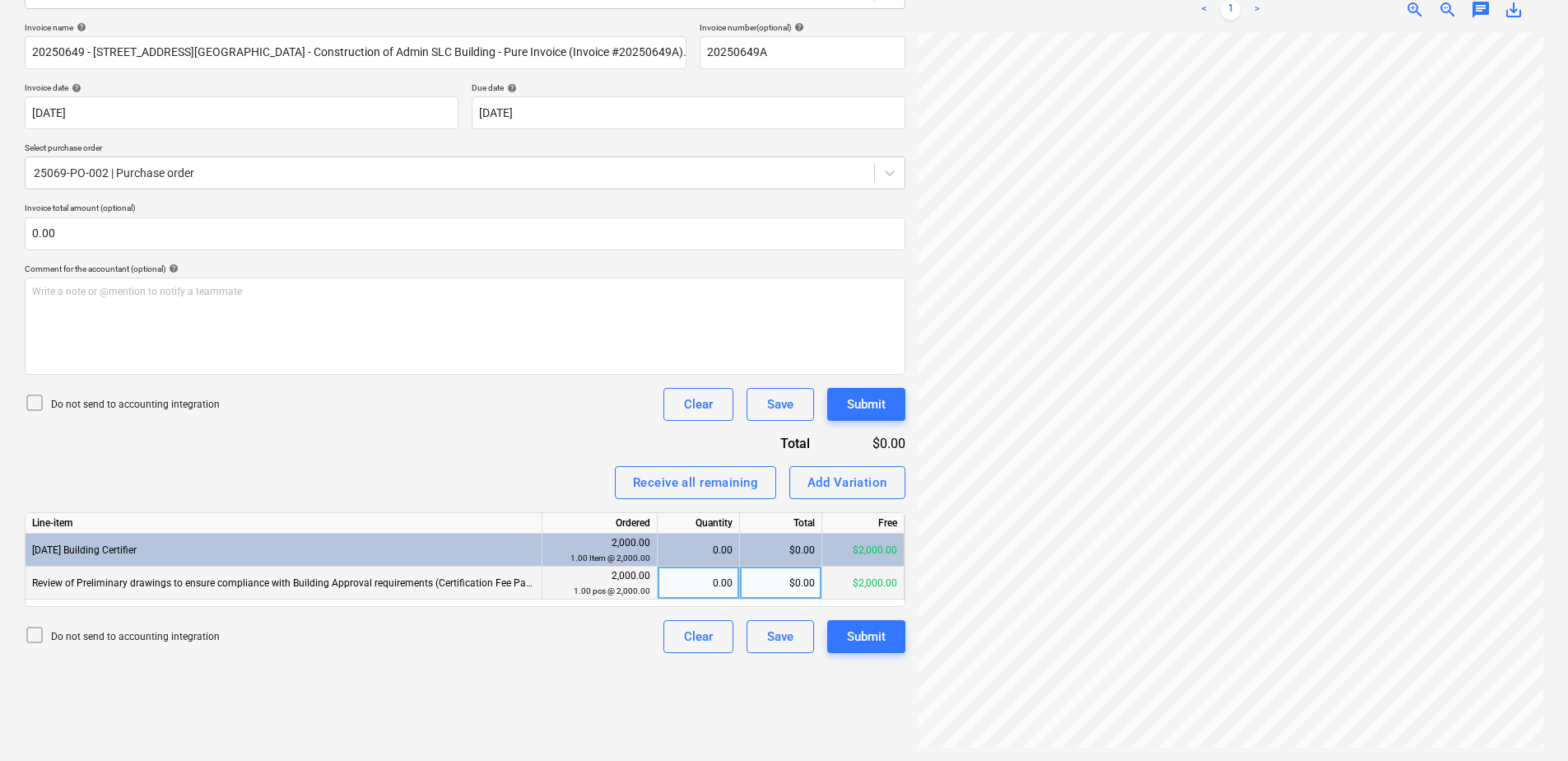
click at [694, 584] on div "0.00" at bounding box center [698, 583] width 68 height 33
type input "1"
click at [887, 650] on button "Submit" at bounding box center [866, 636] width 79 height 33
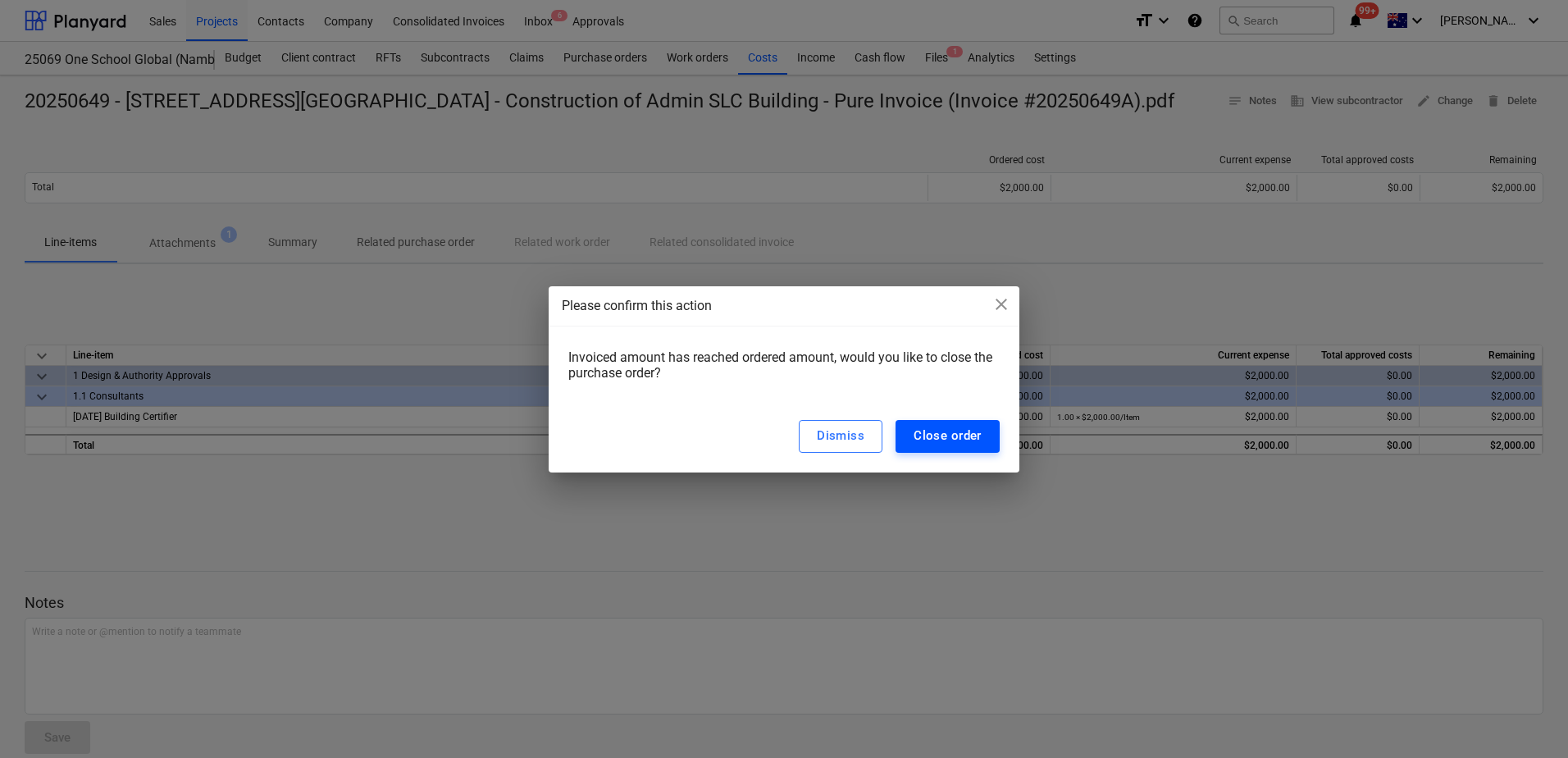
click at [965, 440] on div "Close order" at bounding box center [947, 435] width 68 height 21
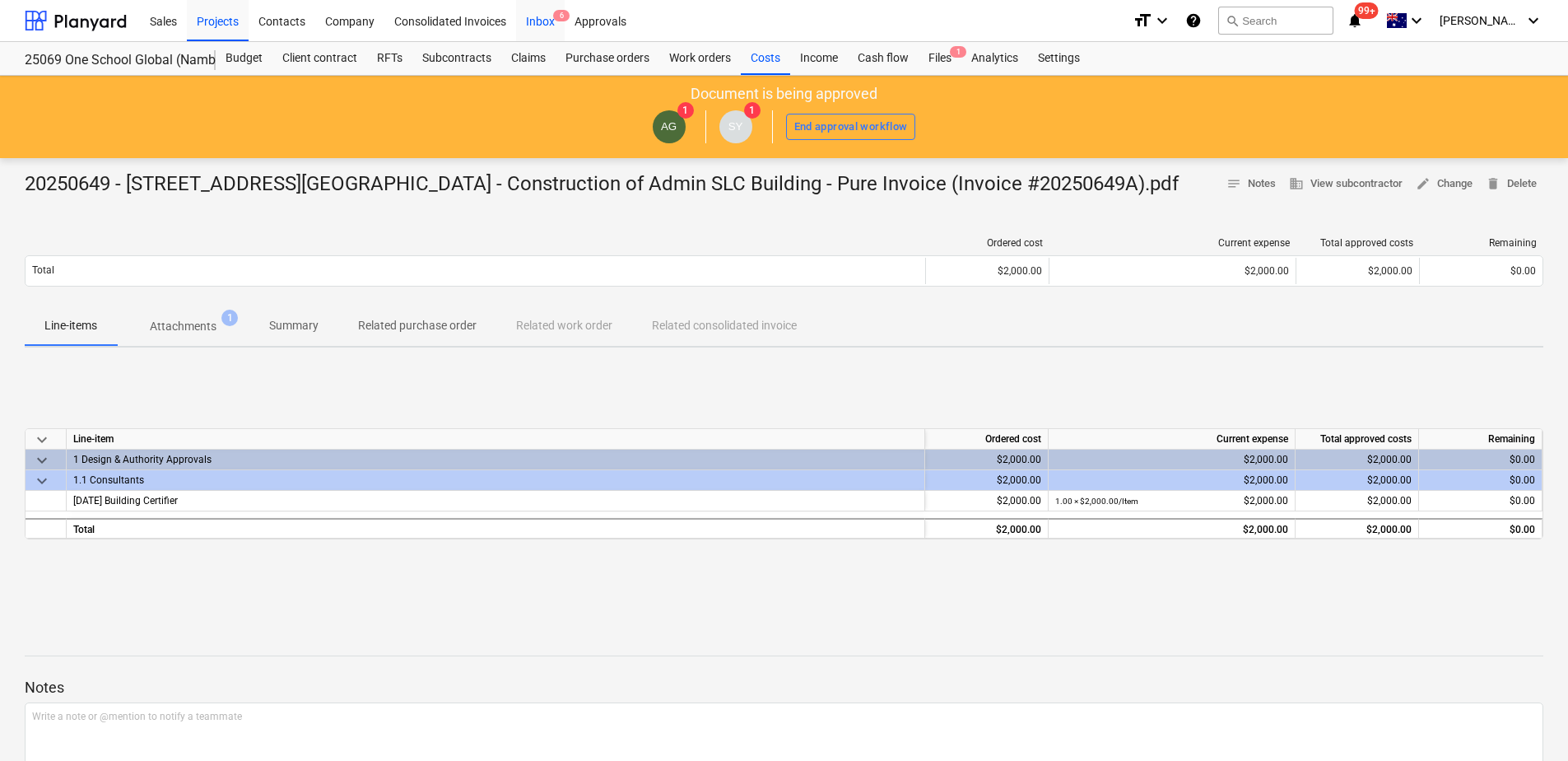
click at [556, 24] on div "Inbox 6" at bounding box center [540, 20] width 49 height 42
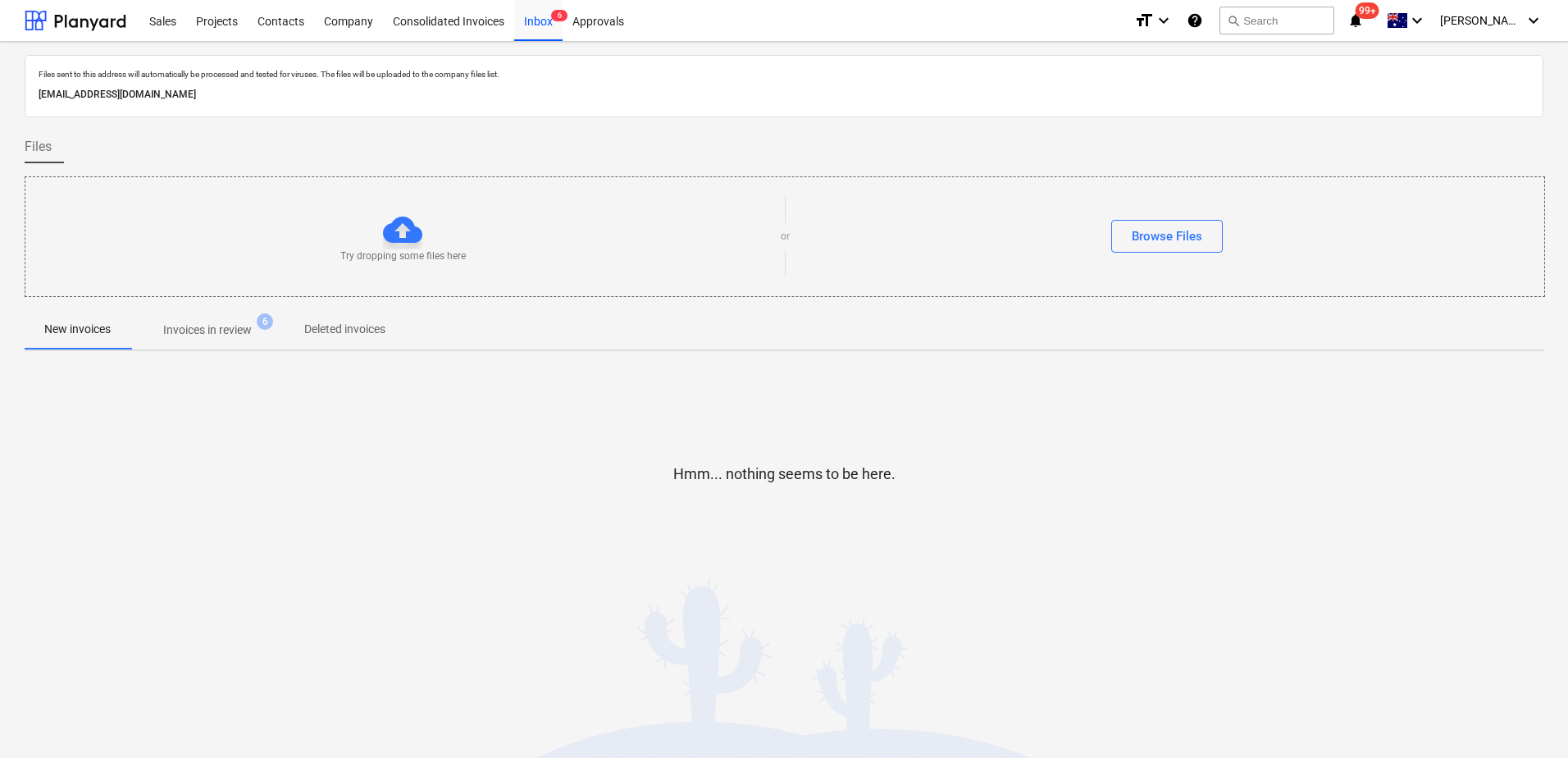
click at [239, 333] on p "Invoices in review" at bounding box center [207, 330] width 88 height 17
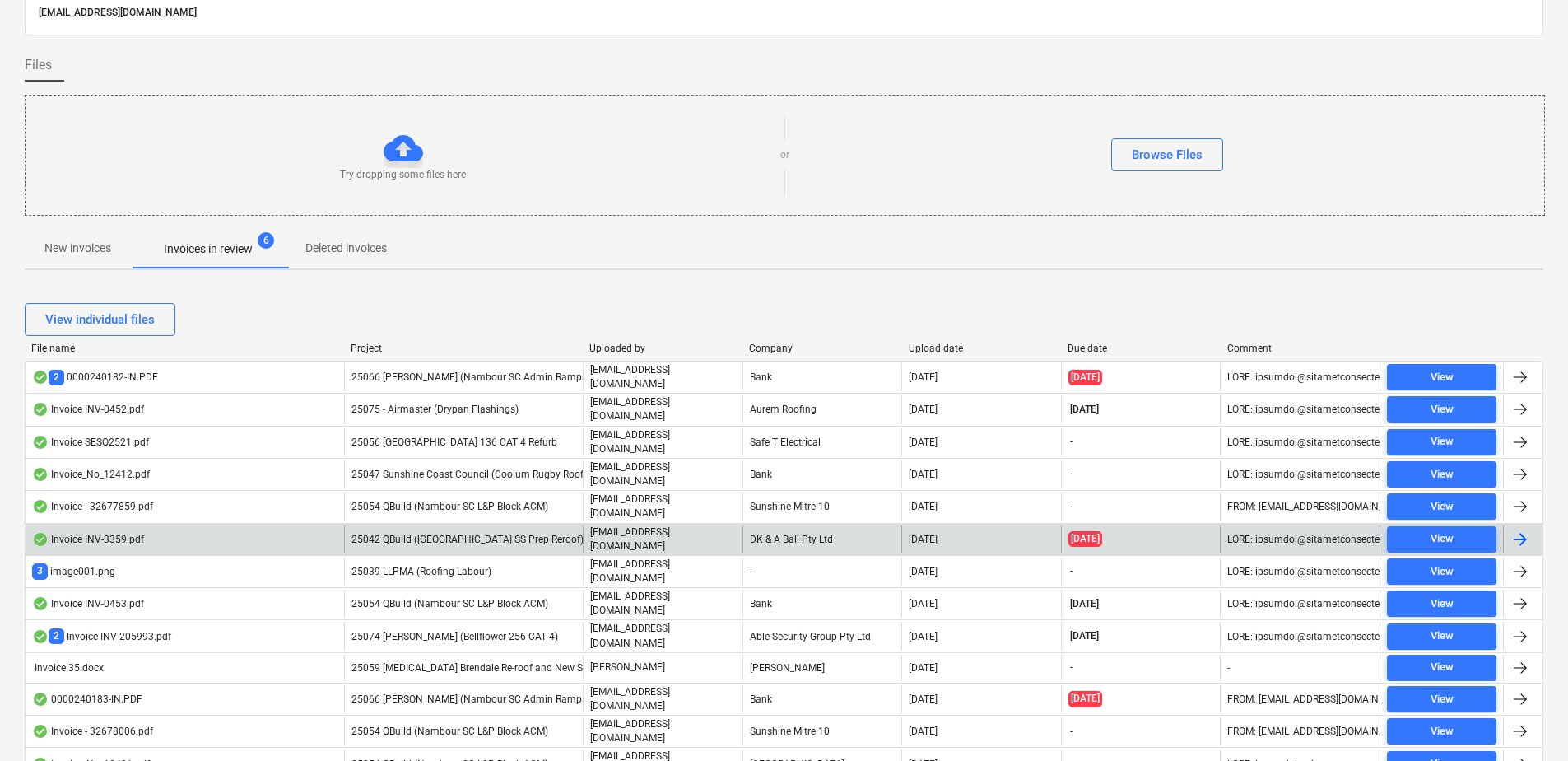
scroll to position [626, 0]
